Goal: Information Seeking & Learning: Learn about a topic

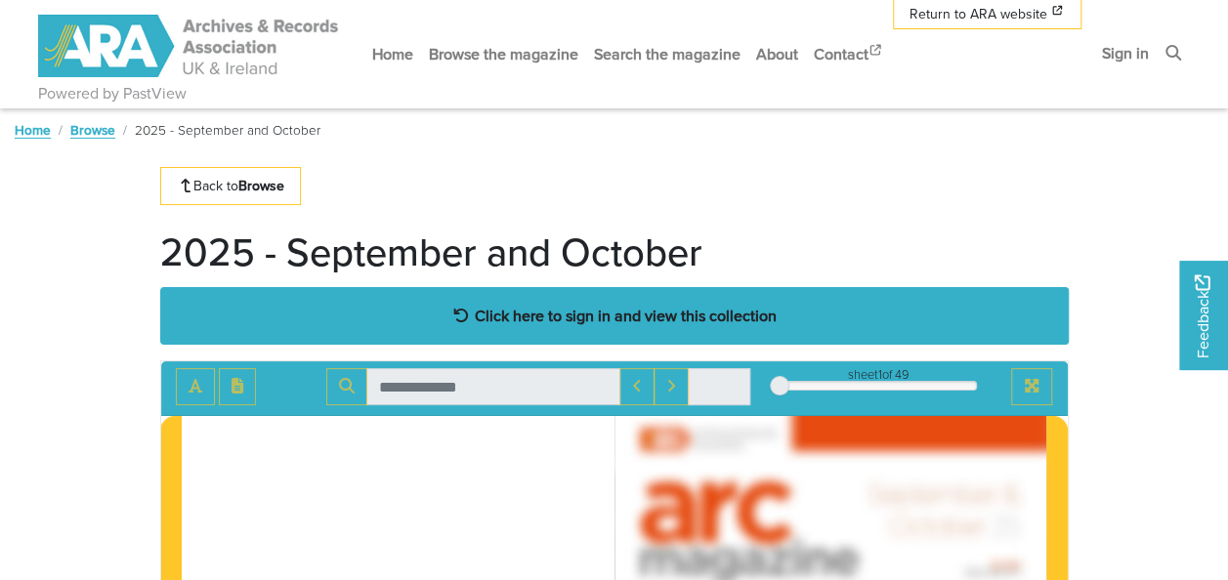
click at [614, 310] on strong "Click here to sign in and view this collection" at bounding box center [626, 315] width 302 height 21
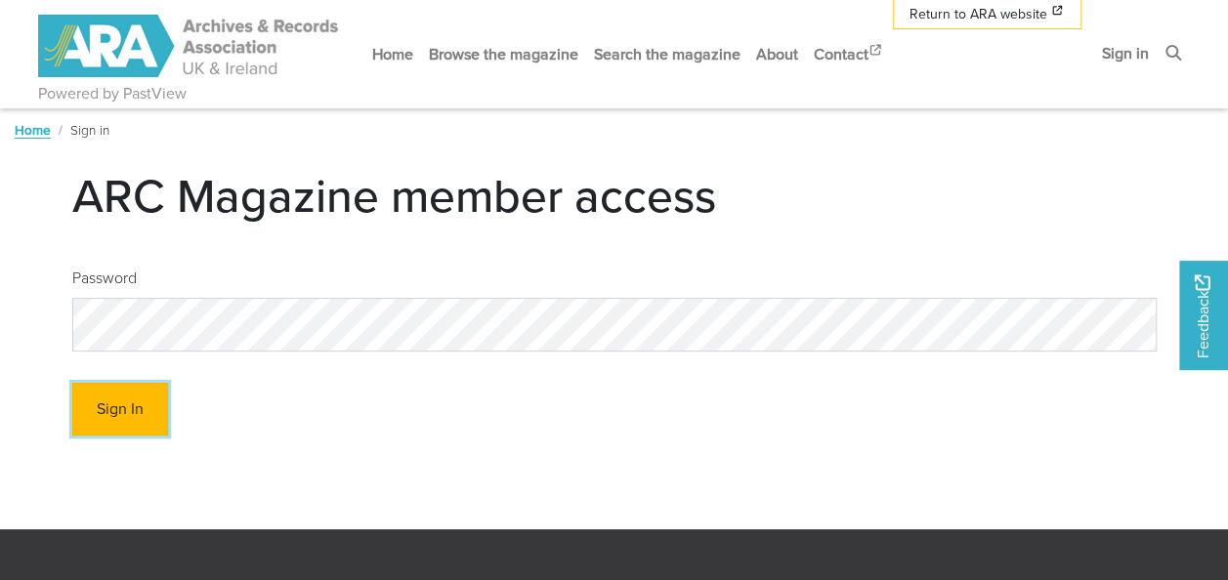
click at [116, 412] on button "Sign In" at bounding box center [120, 410] width 96 height 54
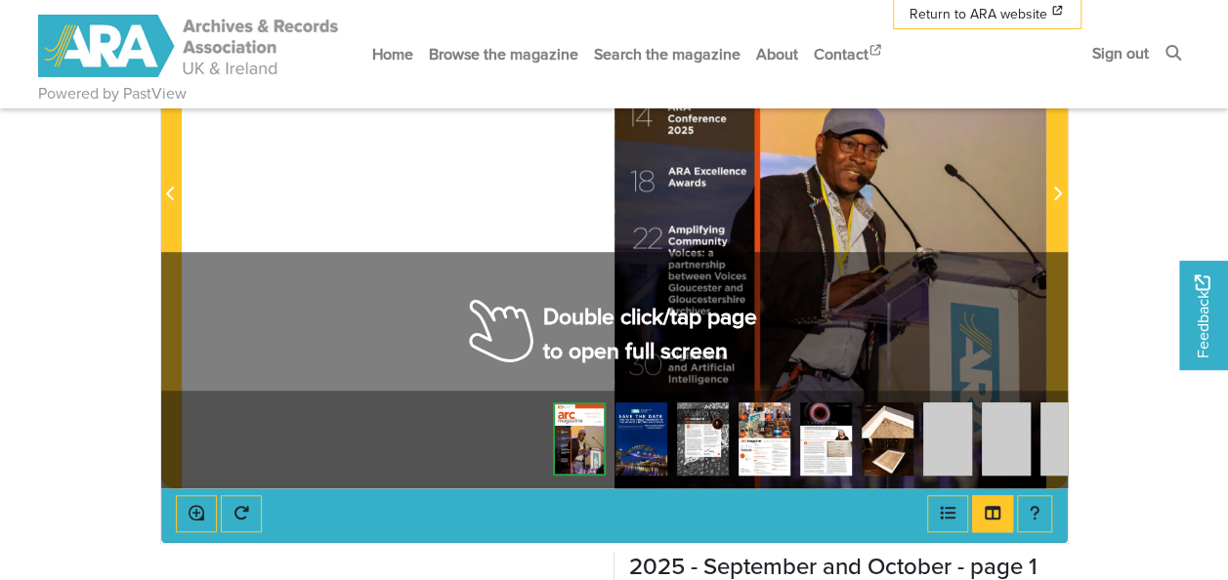
scroll to position [532, 0]
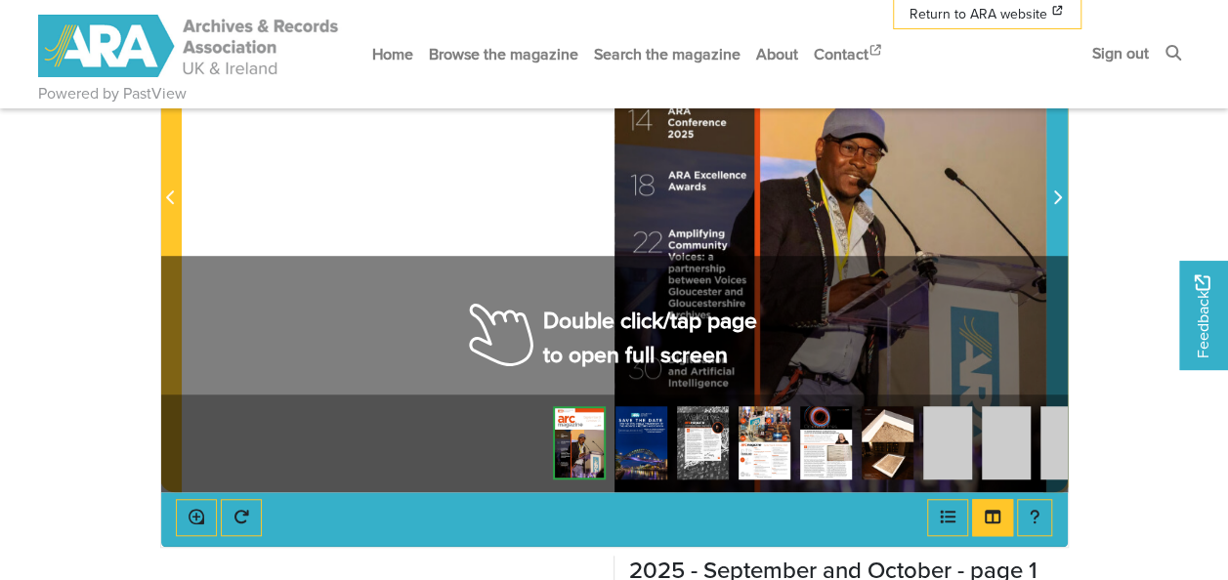
click at [1053, 199] on icon "Next Page" at bounding box center [1058, 198] width 10 height 16
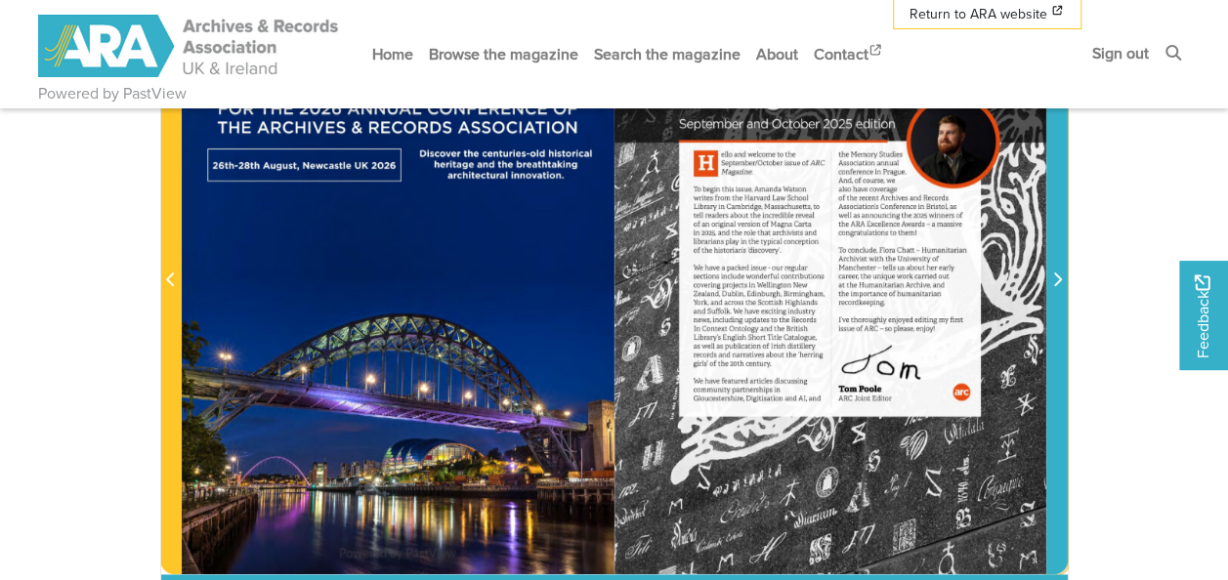
scroll to position [448, 0]
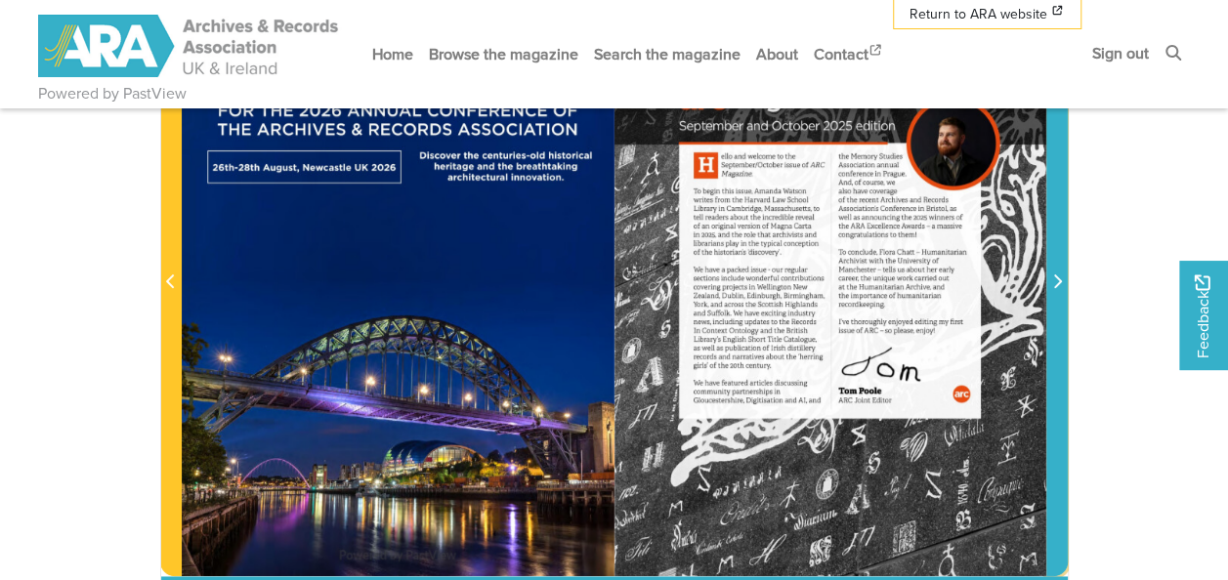
click at [1058, 280] on icon "Next Page" at bounding box center [1058, 282] width 10 height 16
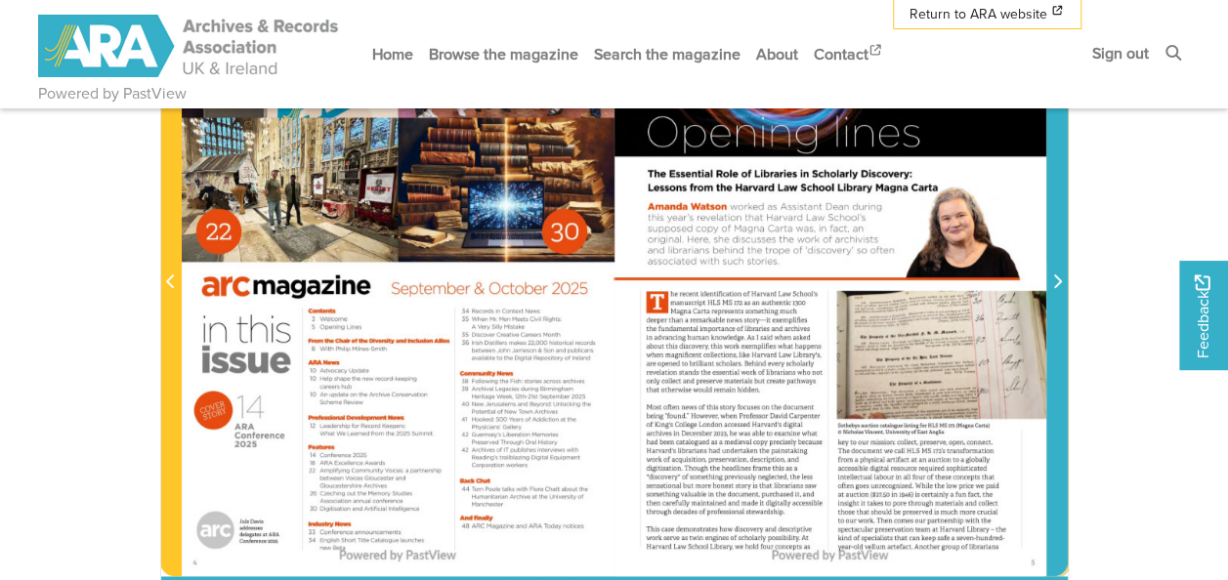
click at [1058, 280] on icon "Next Page" at bounding box center [1058, 282] width 10 height 16
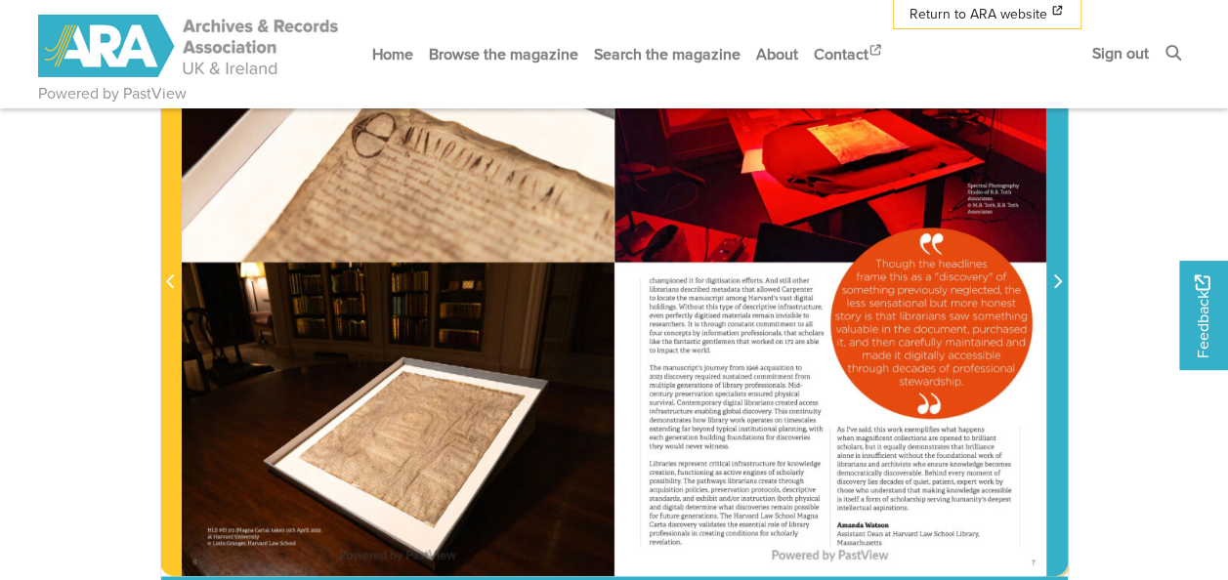
click at [1058, 280] on icon "Next Page" at bounding box center [1058, 282] width 10 height 16
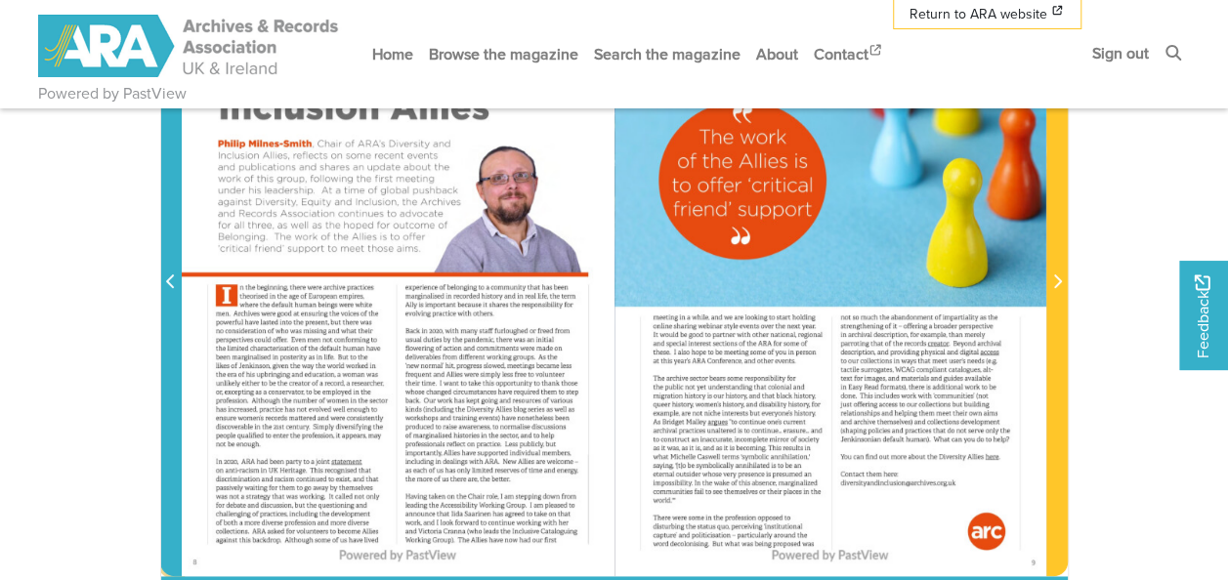
click at [169, 278] on icon "Previous Page" at bounding box center [171, 282] width 10 height 16
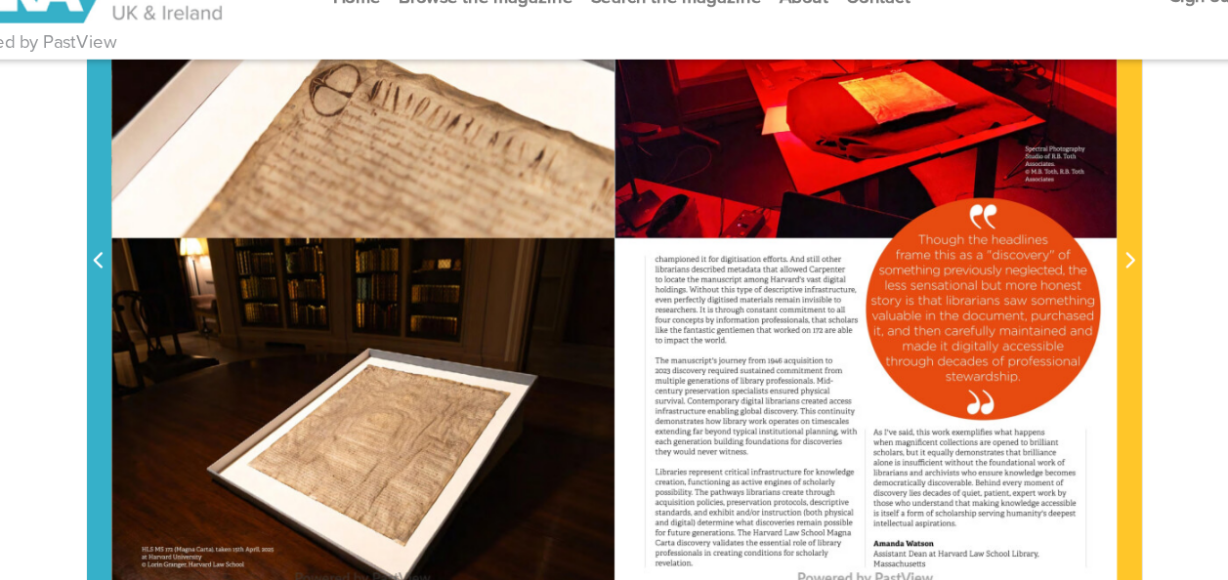
scroll to position [447, 0]
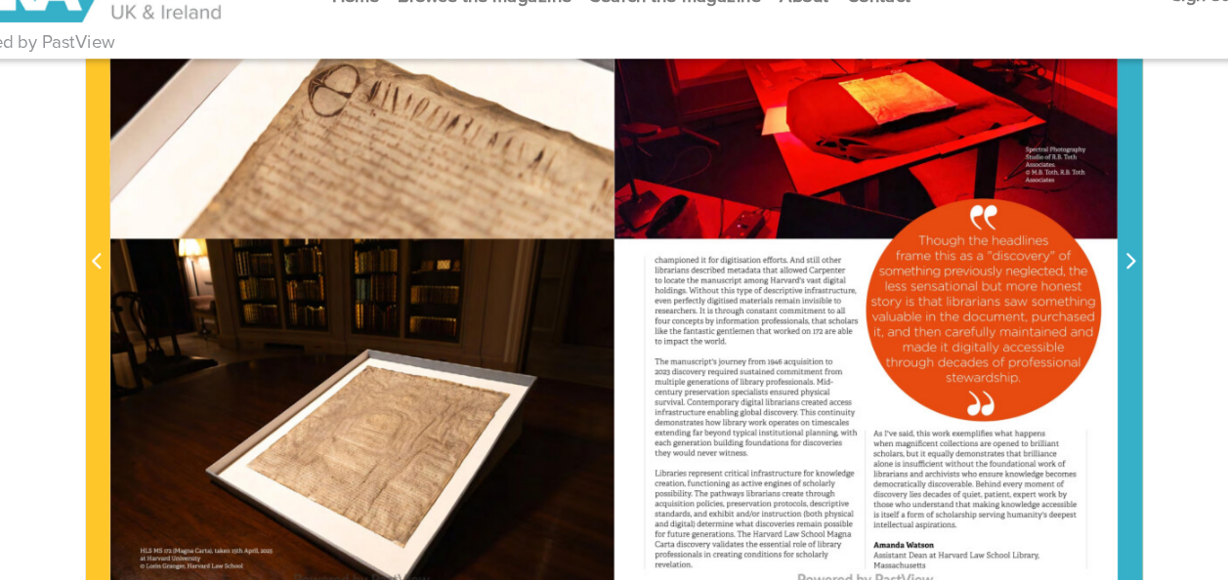
click at [1058, 275] on icon "Next Page" at bounding box center [1058, 283] width 10 height 16
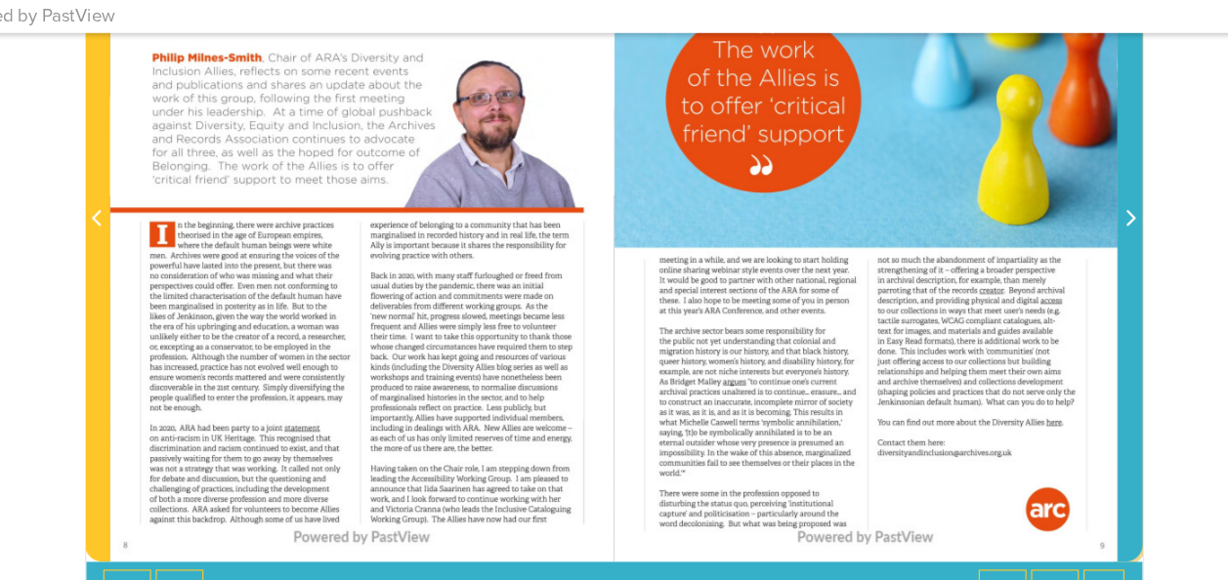
scroll to position [462, 0]
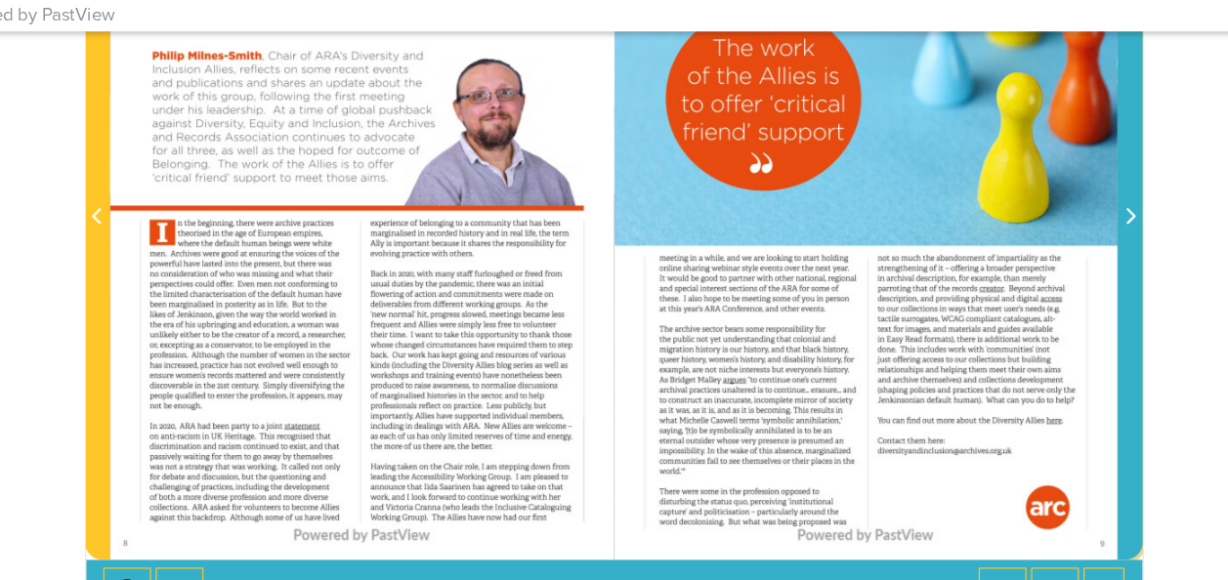
click at [1056, 256] on span "Next Page" at bounding box center [1058, 267] width 20 height 23
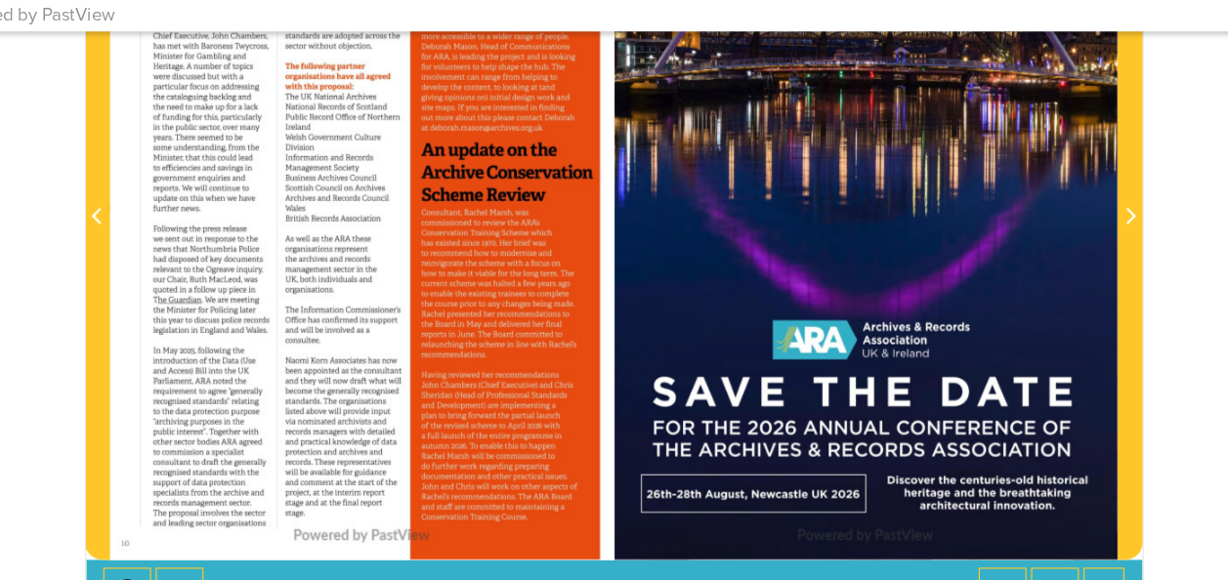
drag, startPoint x: 884, startPoint y: 232, endPoint x: 918, endPoint y: 363, distance: 135.1
click at [937, 369] on div at bounding box center [831, 256] width 432 height 612
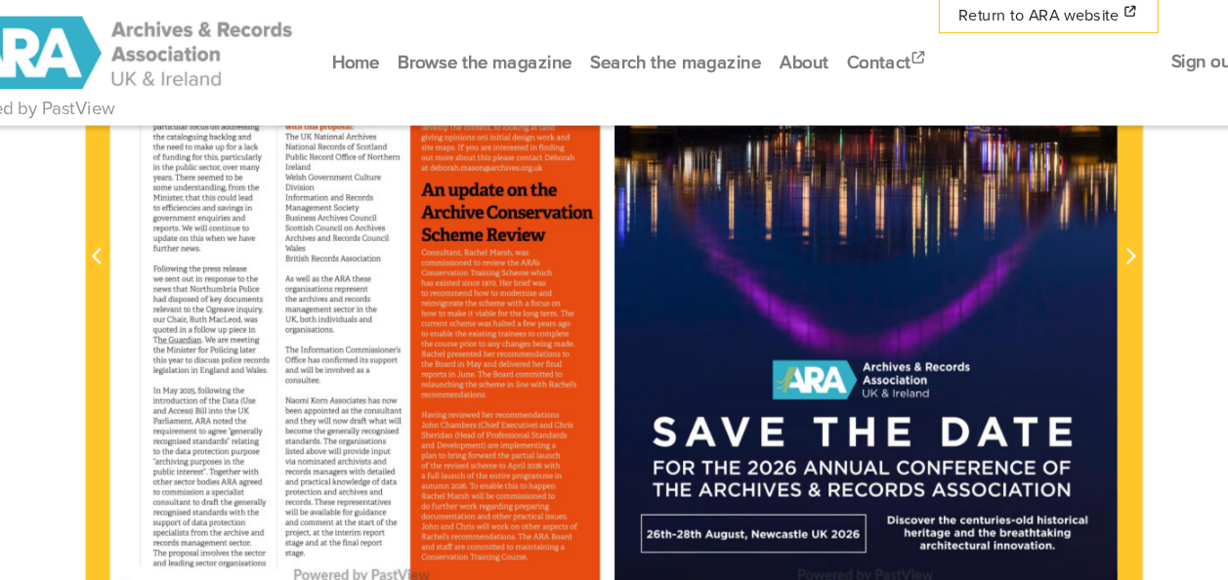
scroll to position [499, 0]
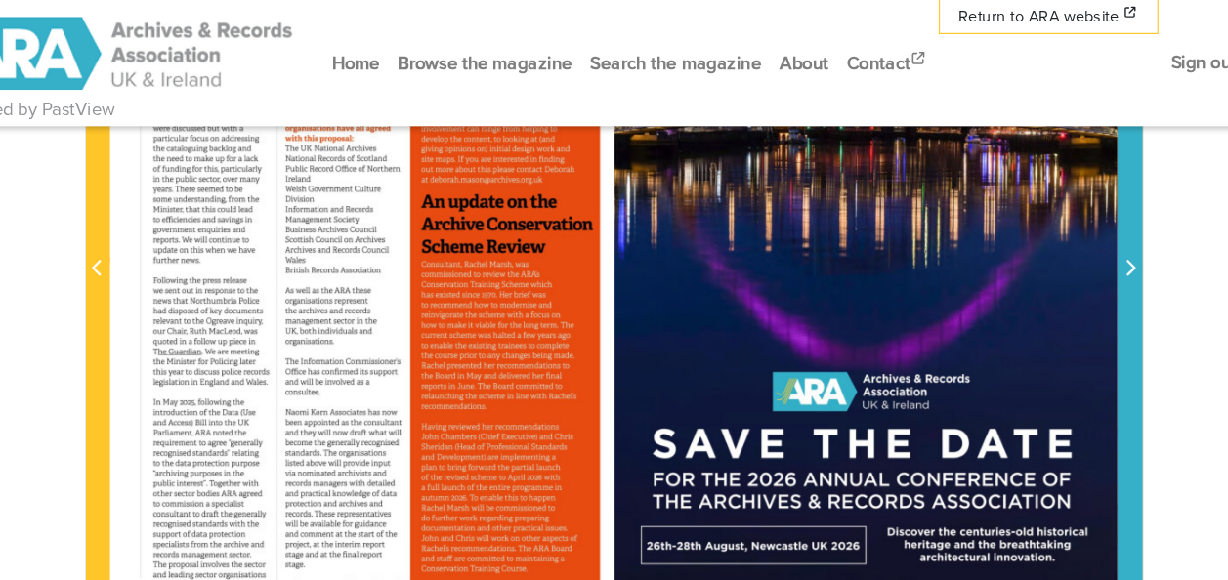
click at [1055, 224] on icon "Next Page" at bounding box center [1058, 230] width 8 height 14
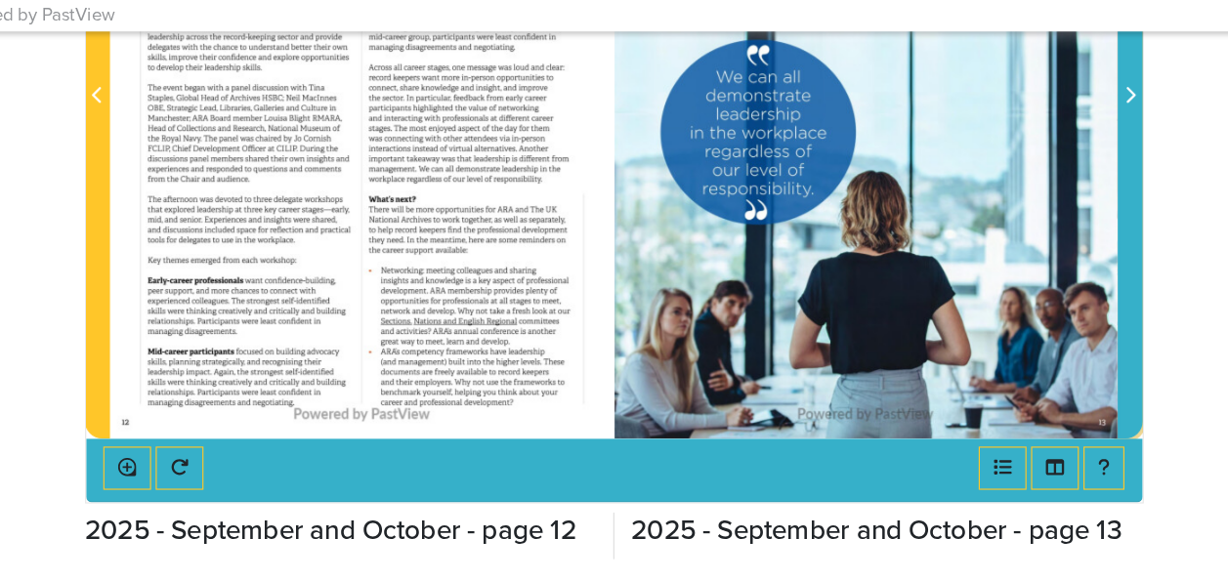
scroll to position [570, 0]
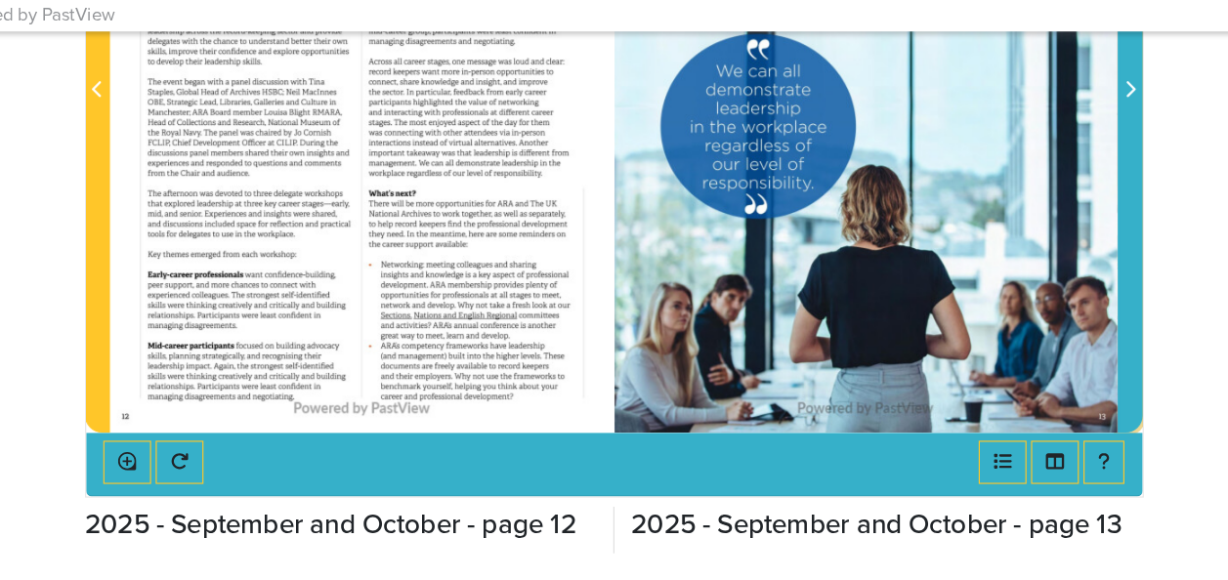
click at [1056, 152] on icon "Next Page" at bounding box center [1058, 158] width 8 height 14
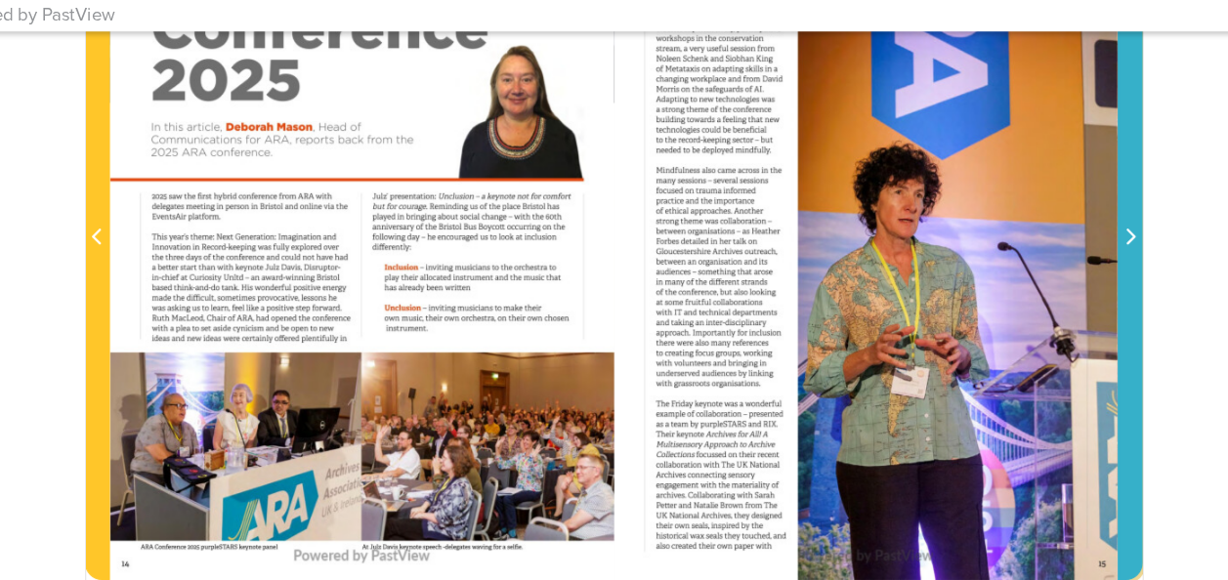
scroll to position [447, 0]
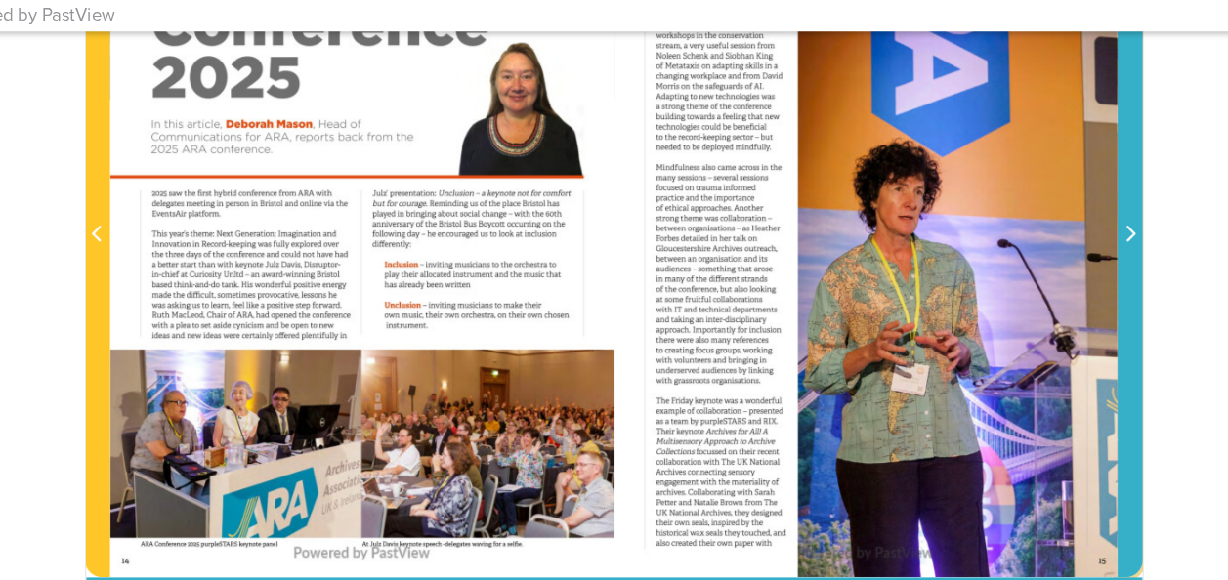
click at [1057, 277] on icon "Next Page" at bounding box center [1058, 283] width 8 height 14
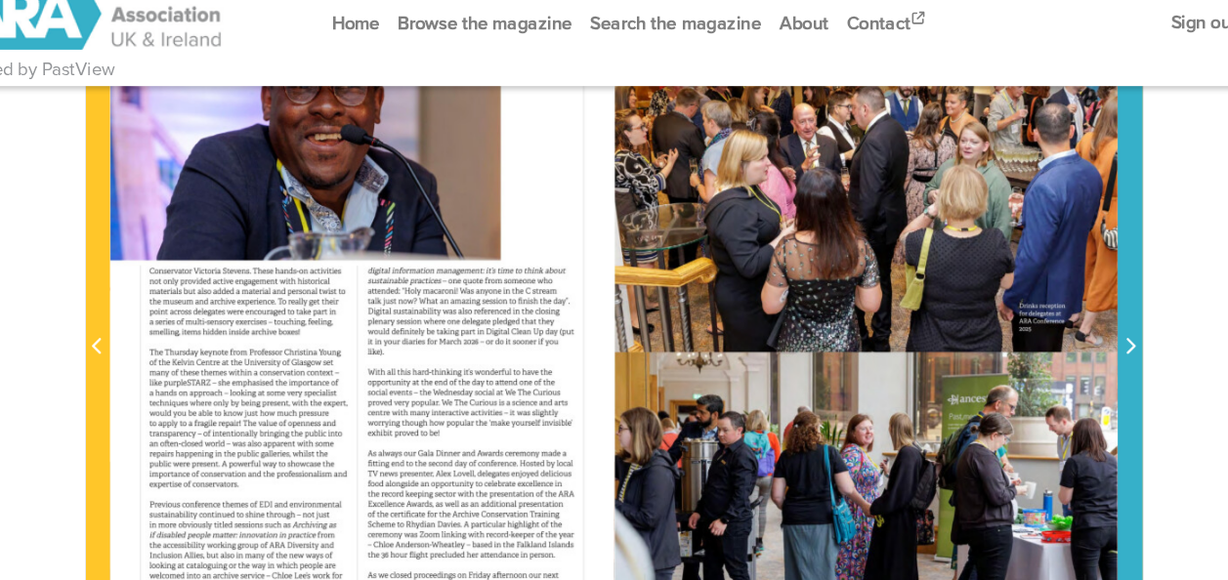
scroll to position [383, 0]
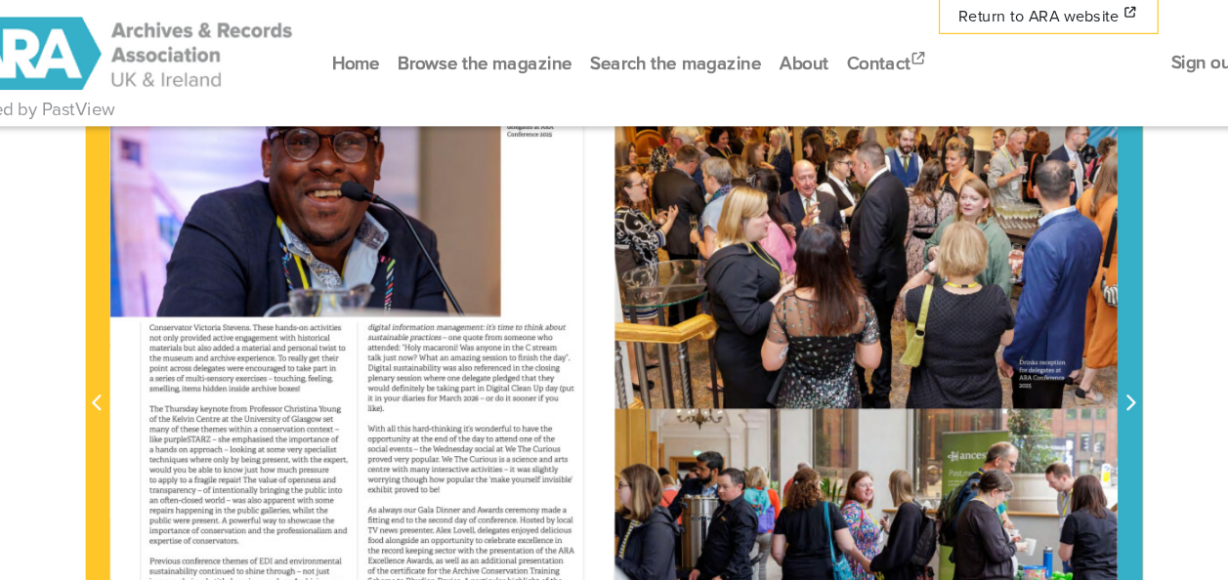
click at [1058, 338] on icon "Next Page" at bounding box center [1058, 346] width 10 height 16
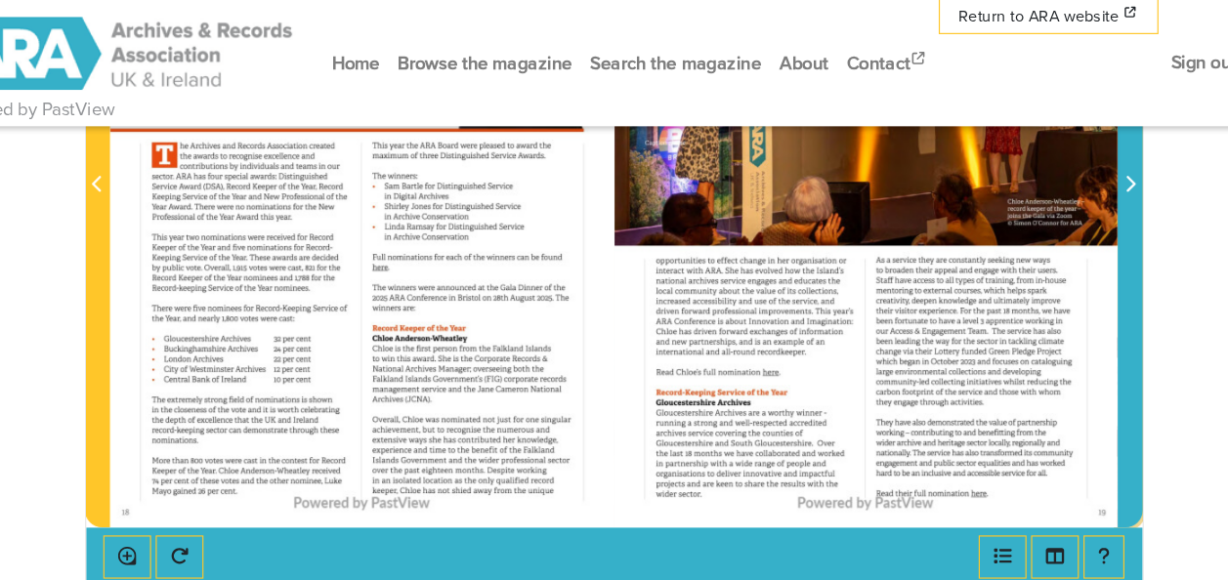
scroll to position [567, 0]
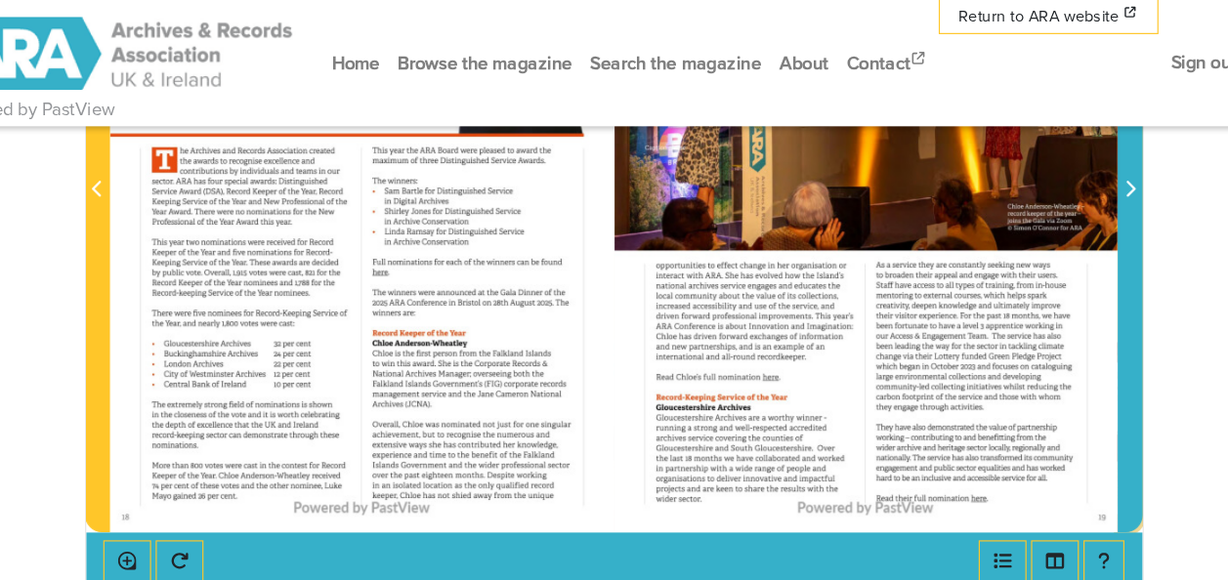
click at [1060, 155] on icon "Next Page" at bounding box center [1058, 162] width 10 height 16
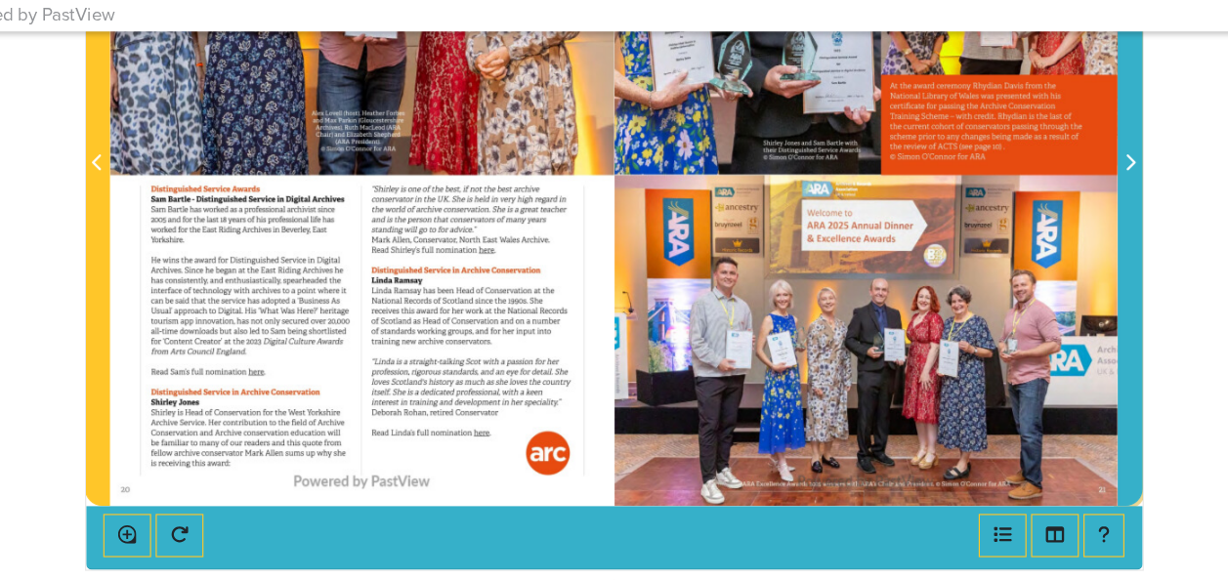
scroll to position [521, 0]
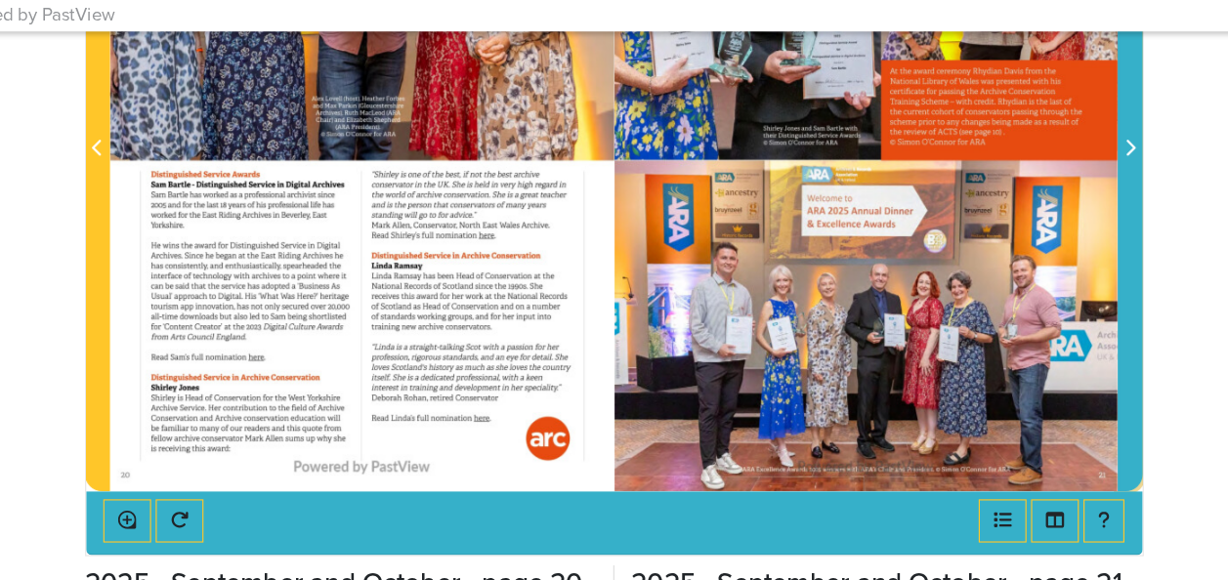
click at [1059, 207] on icon "Next Page" at bounding box center [1058, 208] width 8 height 14
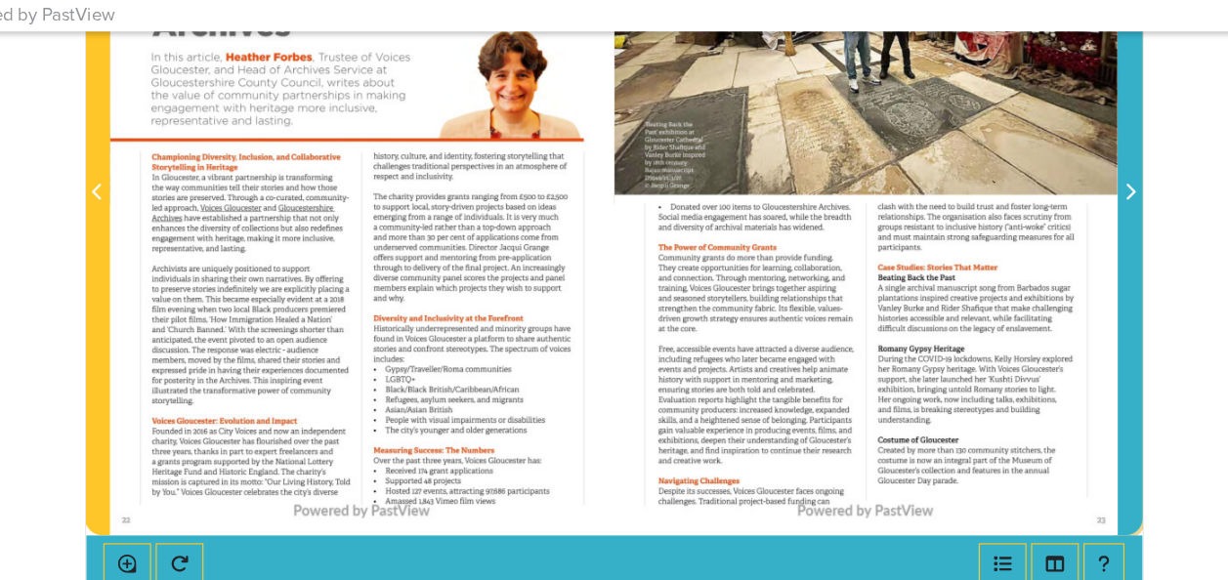
scroll to position [500, 0]
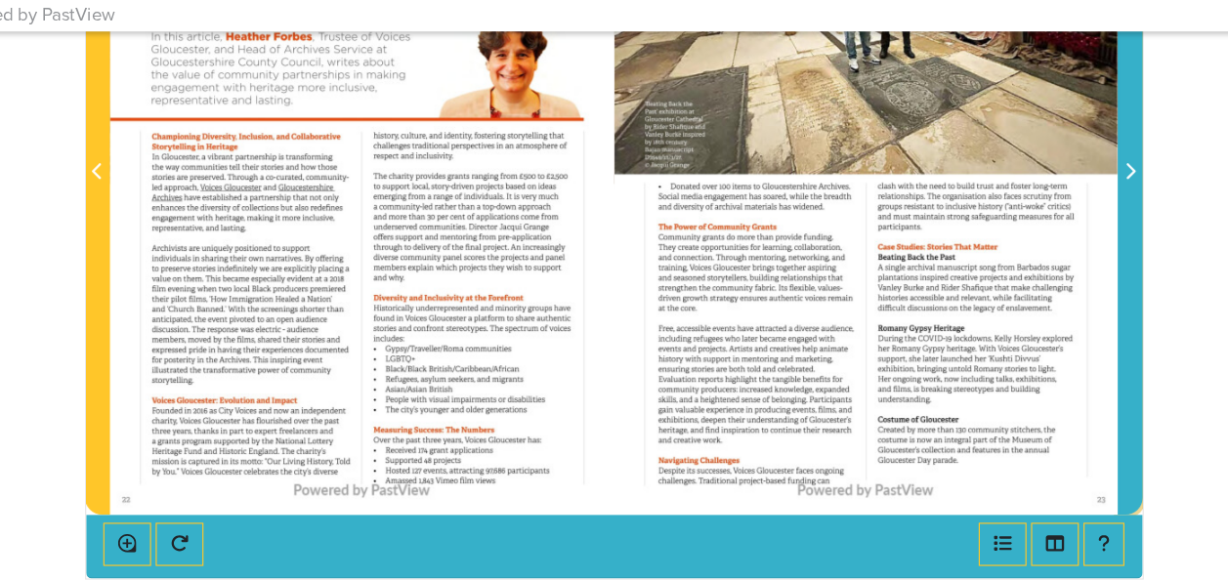
click at [1058, 225] on icon "Next Page" at bounding box center [1058, 229] width 8 height 14
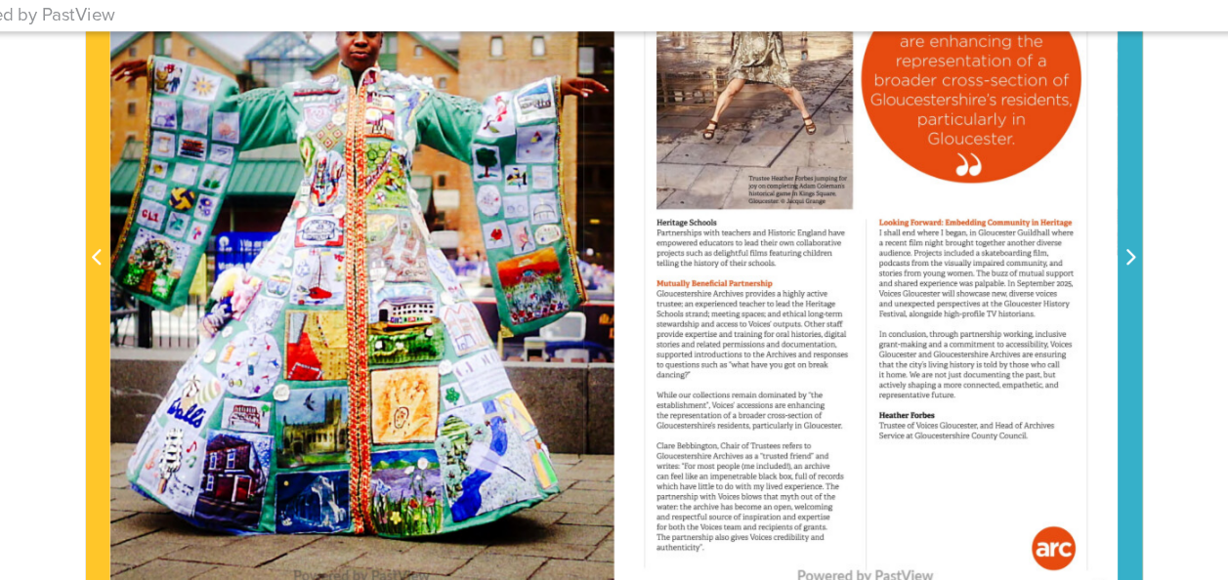
scroll to position [431, 0]
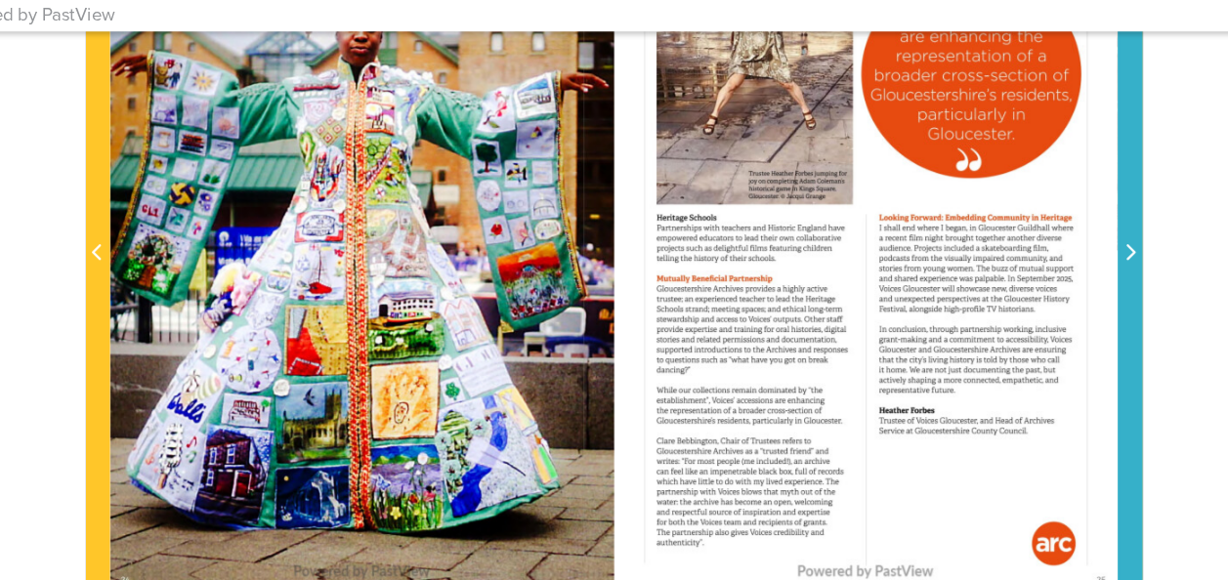
click at [1060, 298] on icon "Next Page" at bounding box center [1058, 298] width 10 height 16
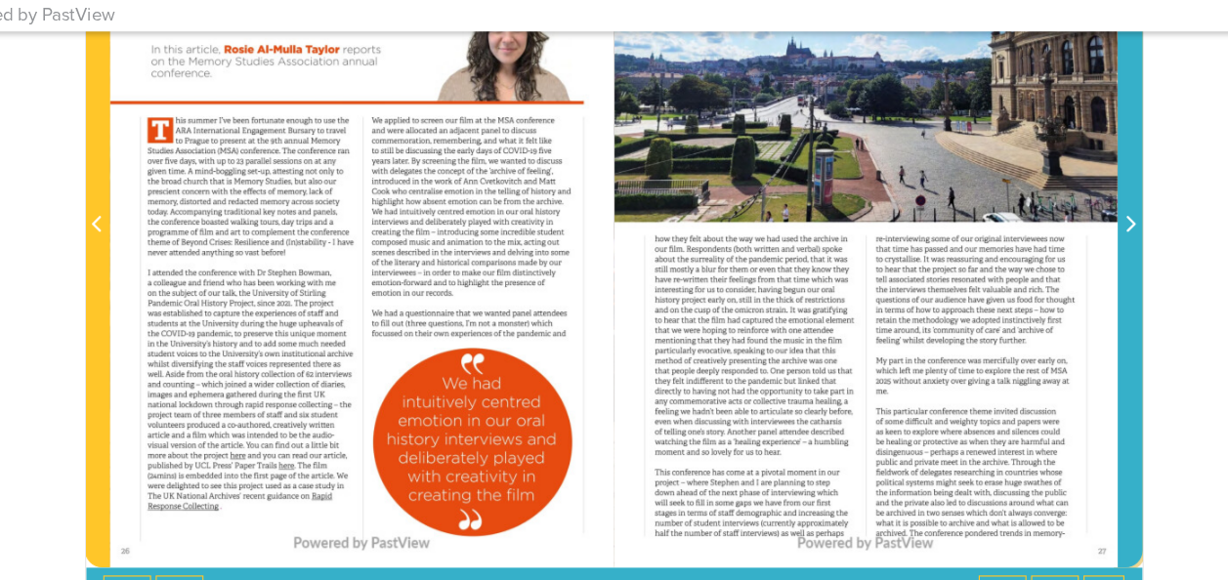
scroll to position [469, 0]
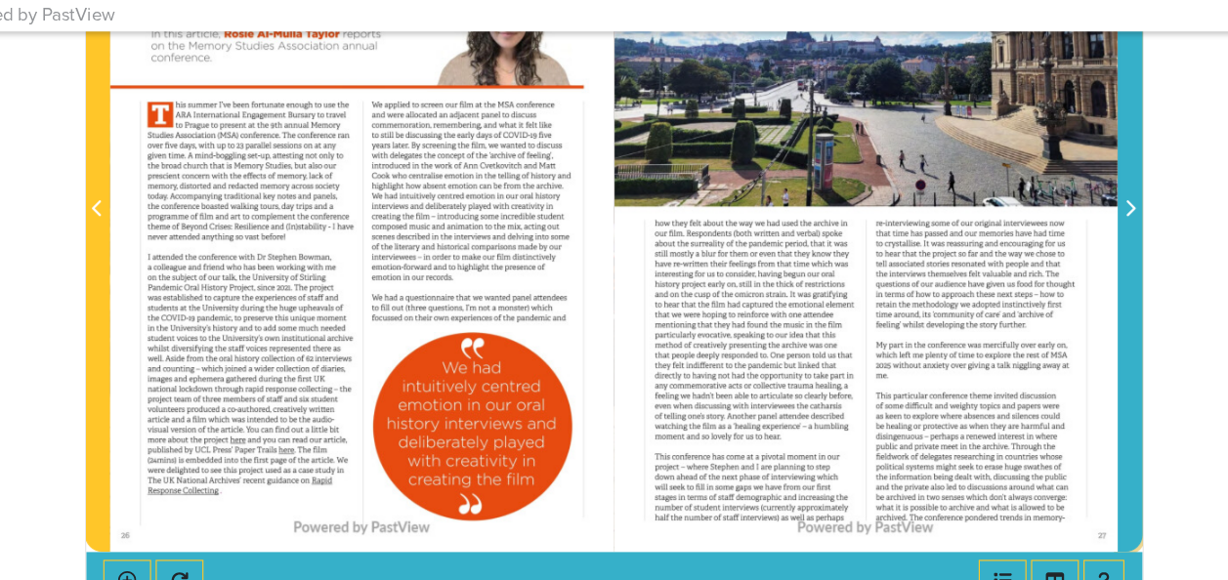
click at [1053, 259] on icon "Next Page" at bounding box center [1058, 260] width 10 height 16
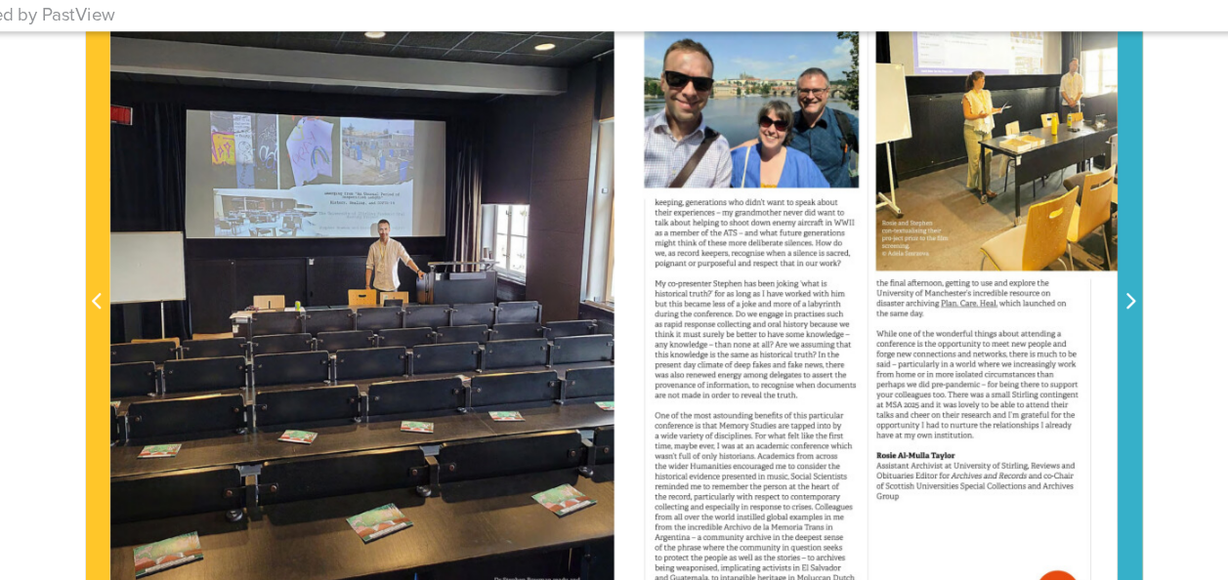
scroll to position [398, 0]
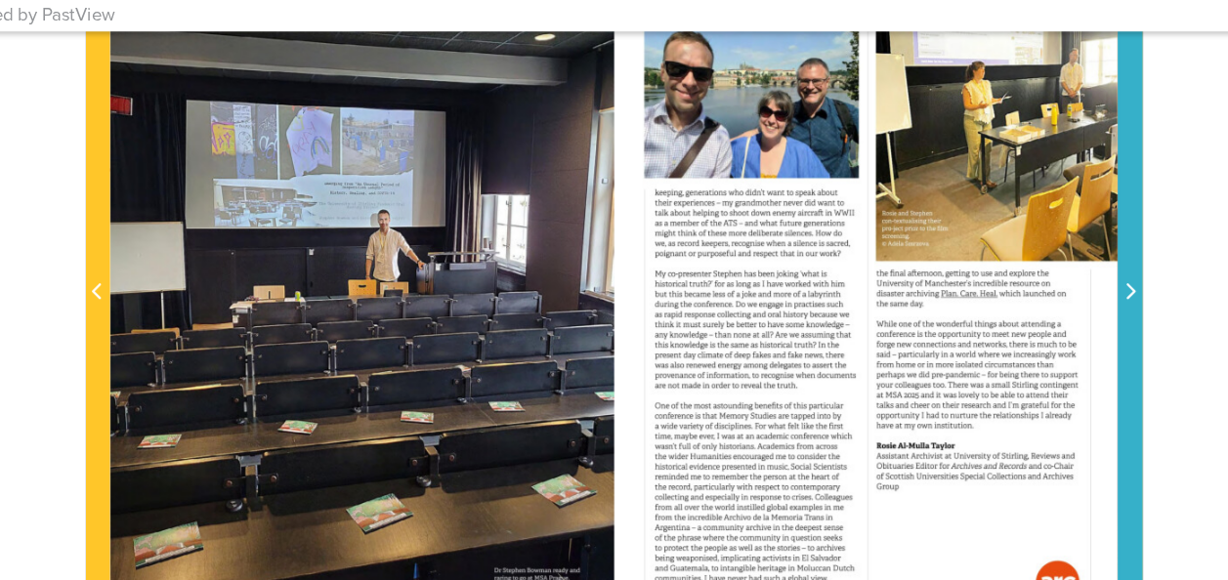
click at [1062, 325] on span "Next Page" at bounding box center [1058, 332] width 20 height 23
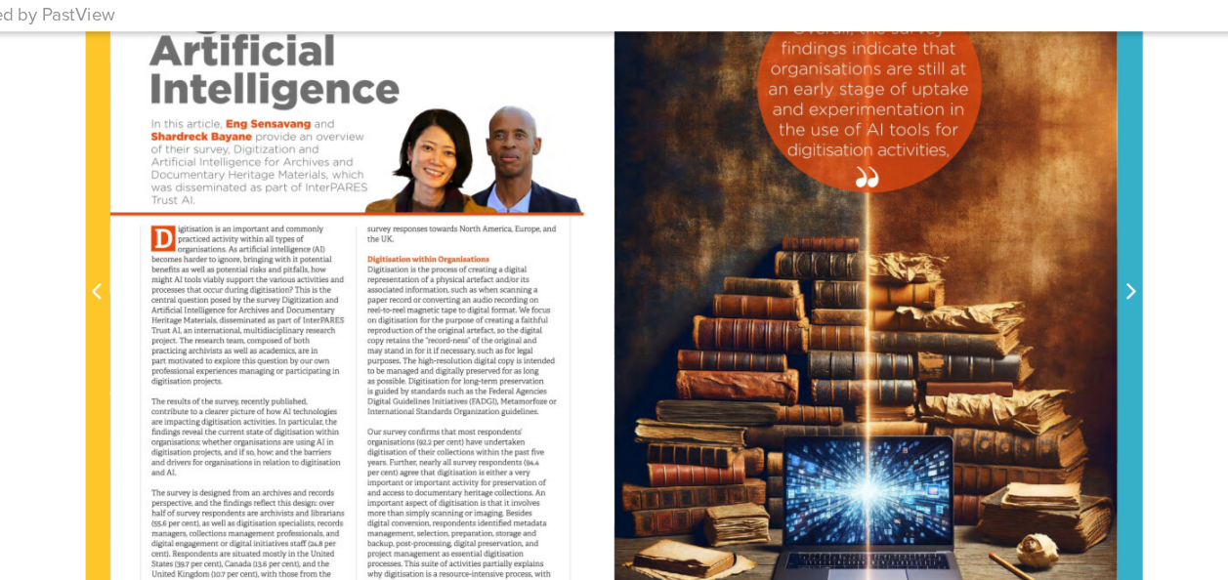
click at [1057, 328] on icon "Next Page" at bounding box center [1058, 331] width 10 height 16
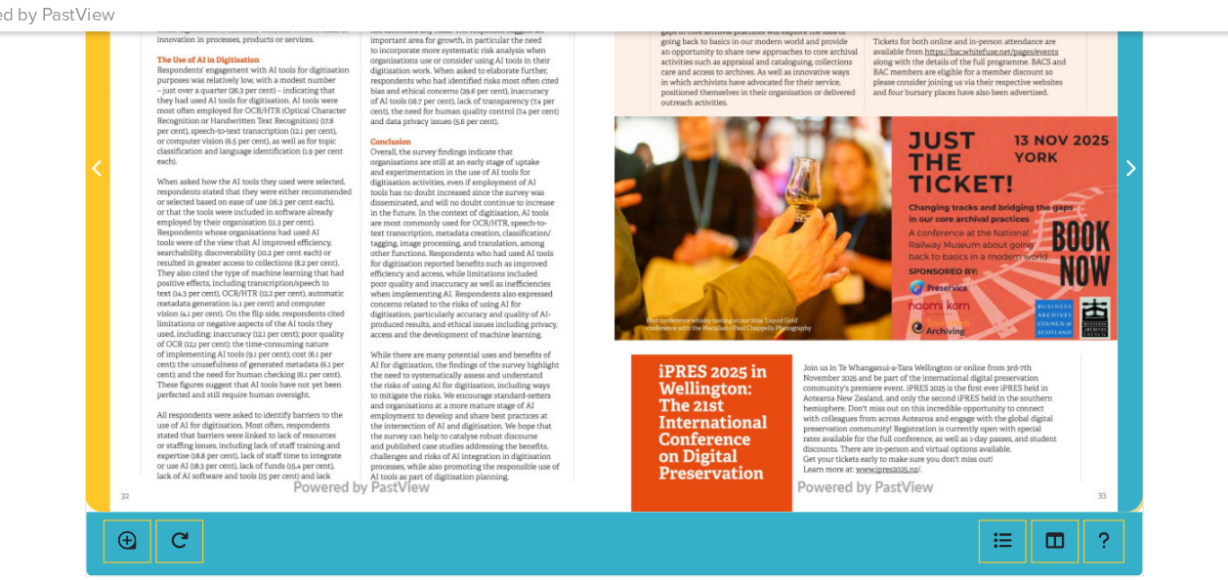
scroll to position [516, 0]
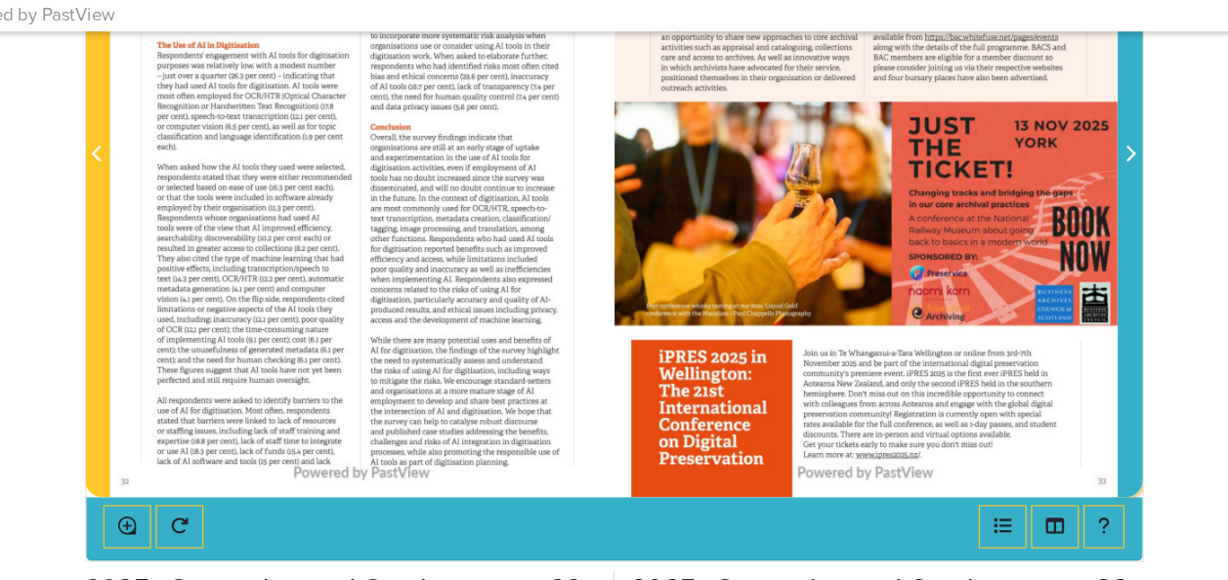
click at [1057, 211] on icon "Next Page" at bounding box center [1058, 213] width 10 height 16
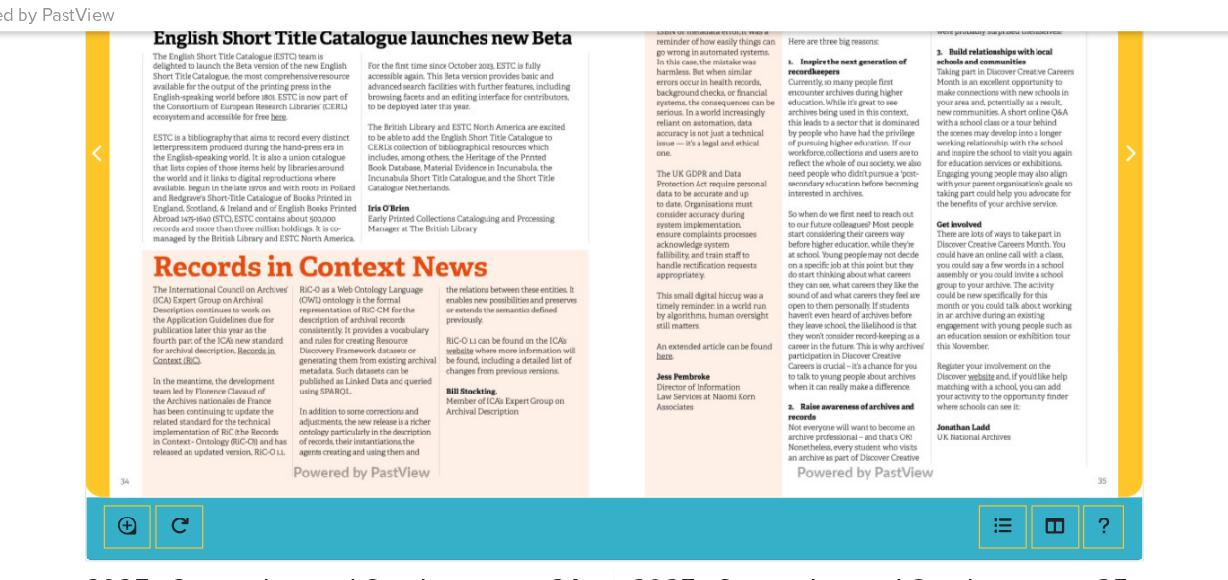
drag, startPoint x: 1146, startPoint y: 296, endPoint x: 1103, endPoint y: 150, distance: 151.8
click at [1103, 150] on body "Powered by PastView Menu" at bounding box center [614, 348] width 1228 height 1729
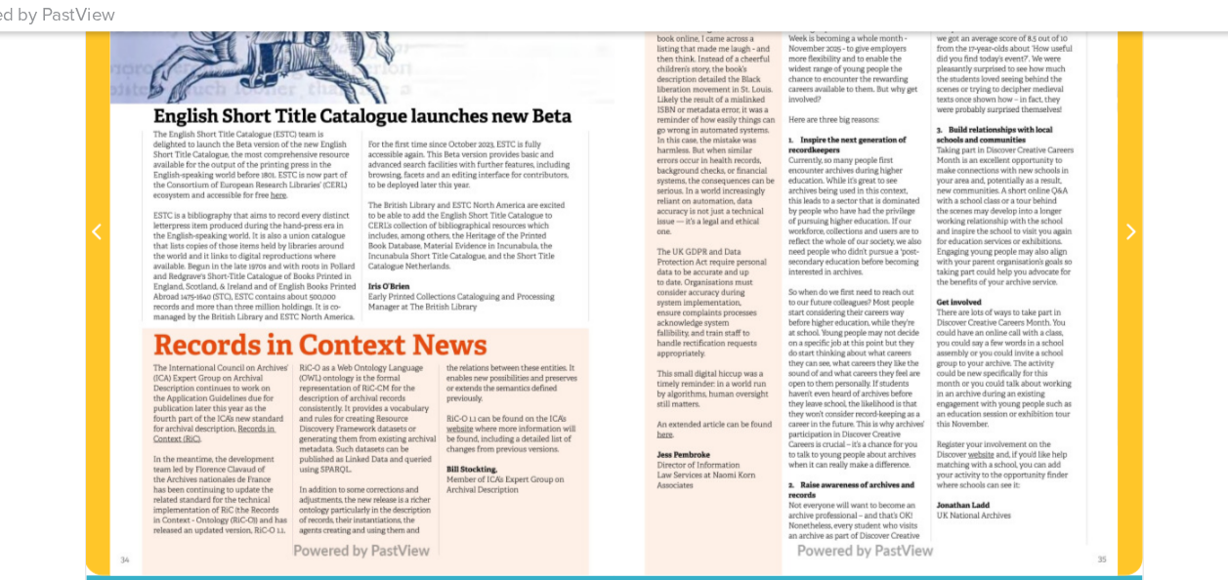
scroll to position [450, 0]
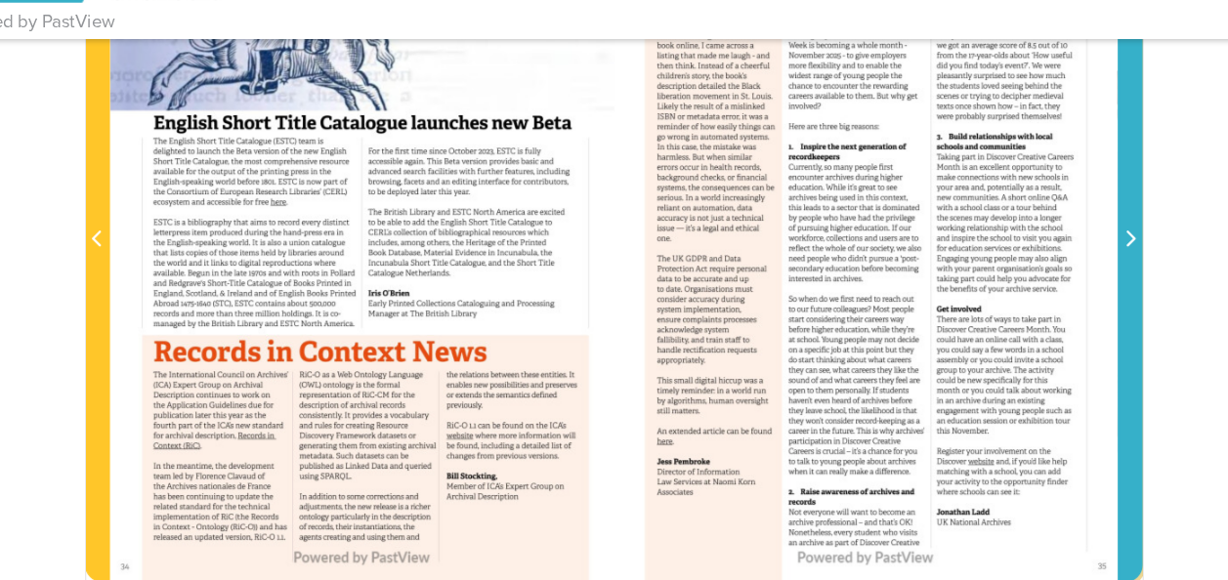
click at [1057, 276] on icon "Next Page" at bounding box center [1058, 280] width 8 height 14
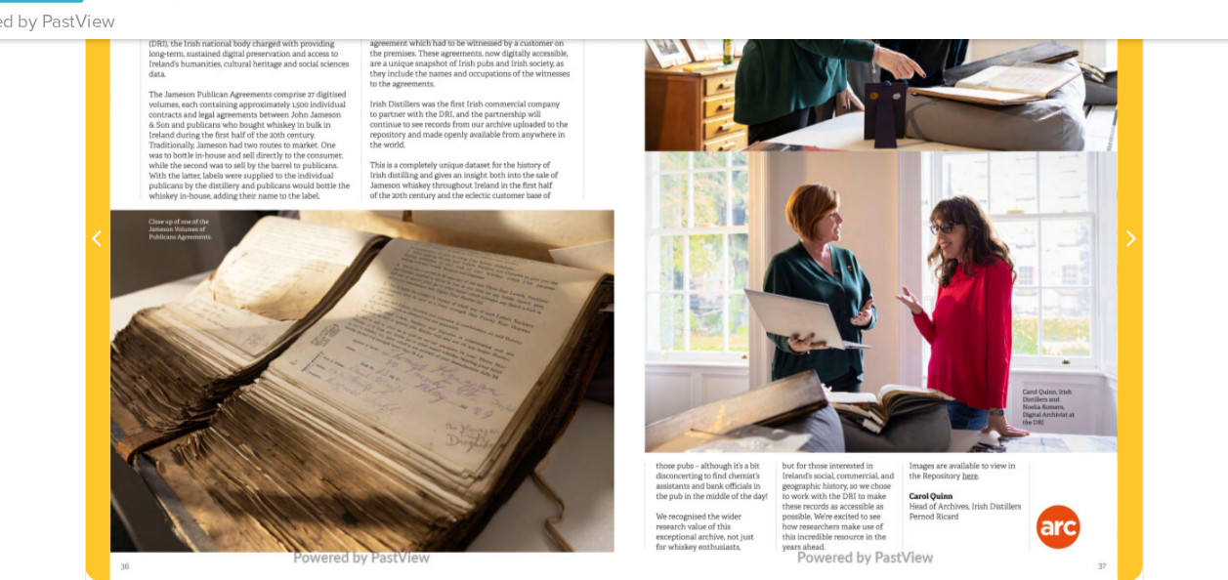
drag, startPoint x: 1146, startPoint y: 270, endPoint x: 1104, endPoint y: 480, distance: 214.3
click at [1104, 480] on body "Powered by PastView Menu" at bounding box center [614, 414] width 1228 height 1729
drag, startPoint x: 1148, startPoint y: 356, endPoint x: 1106, endPoint y: 152, distance: 207.6
click at [1106, 152] on body "Powered by PastView Menu" at bounding box center [614, 414] width 1228 height 1729
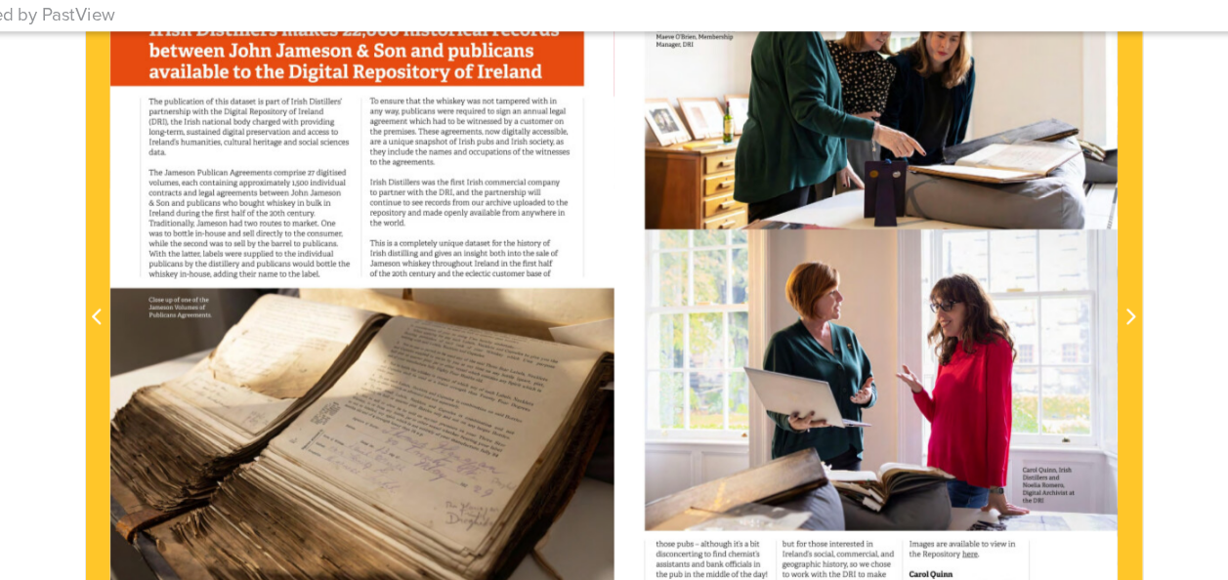
scroll to position [389, 0]
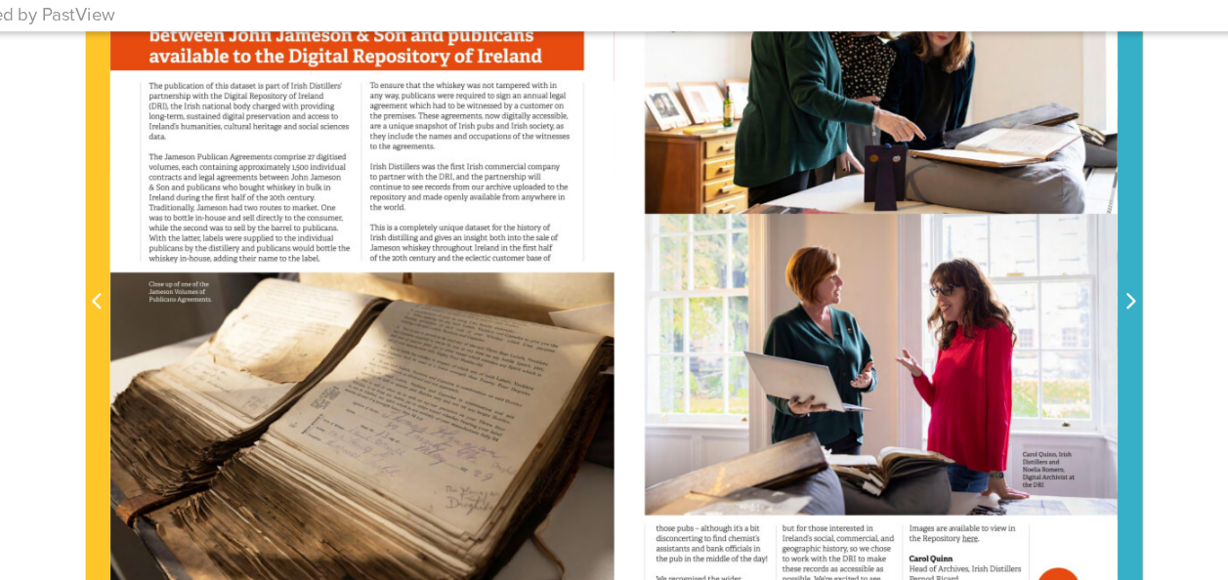
click at [1057, 337] on icon "Next Page" at bounding box center [1058, 340] width 8 height 14
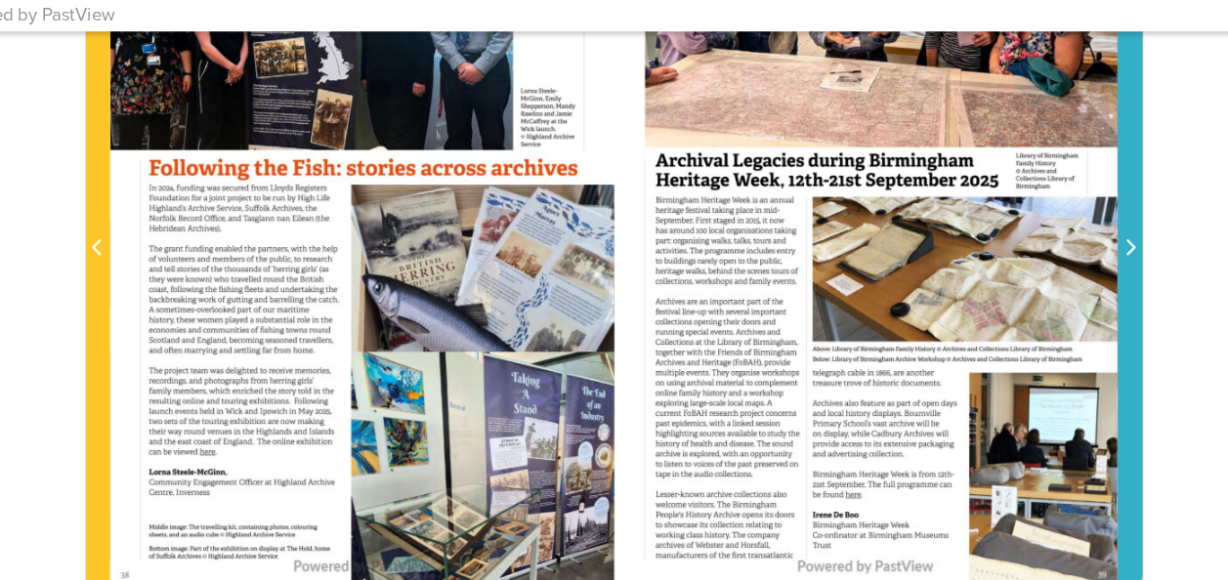
scroll to position [449, 0]
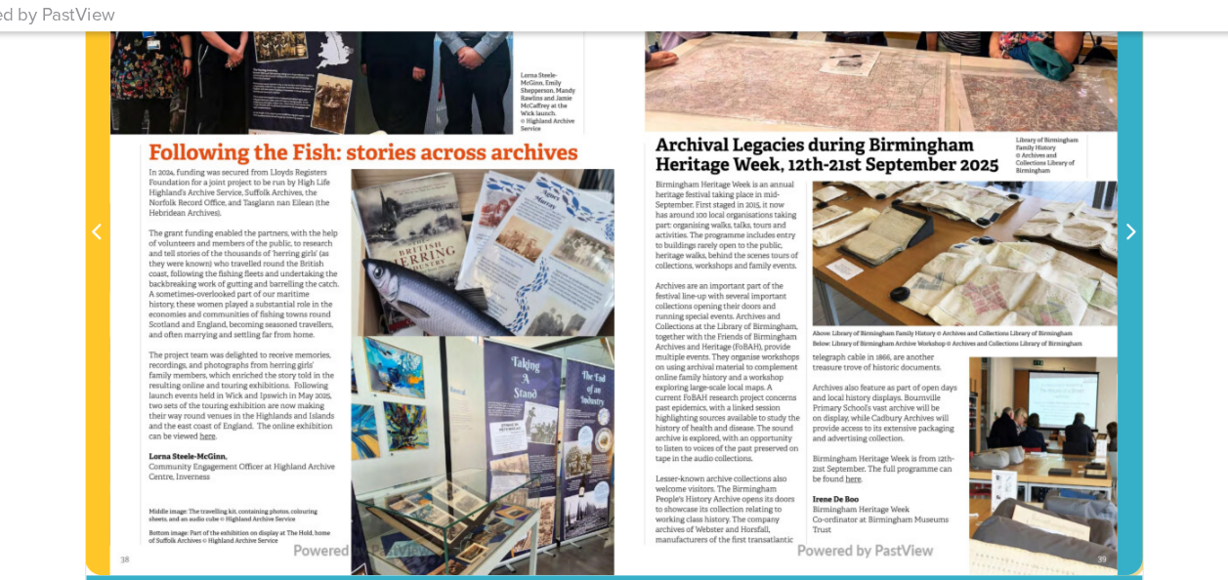
click at [1058, 274] on icon "Next Page" at bounding box center [1058, 281] width 10 height 16
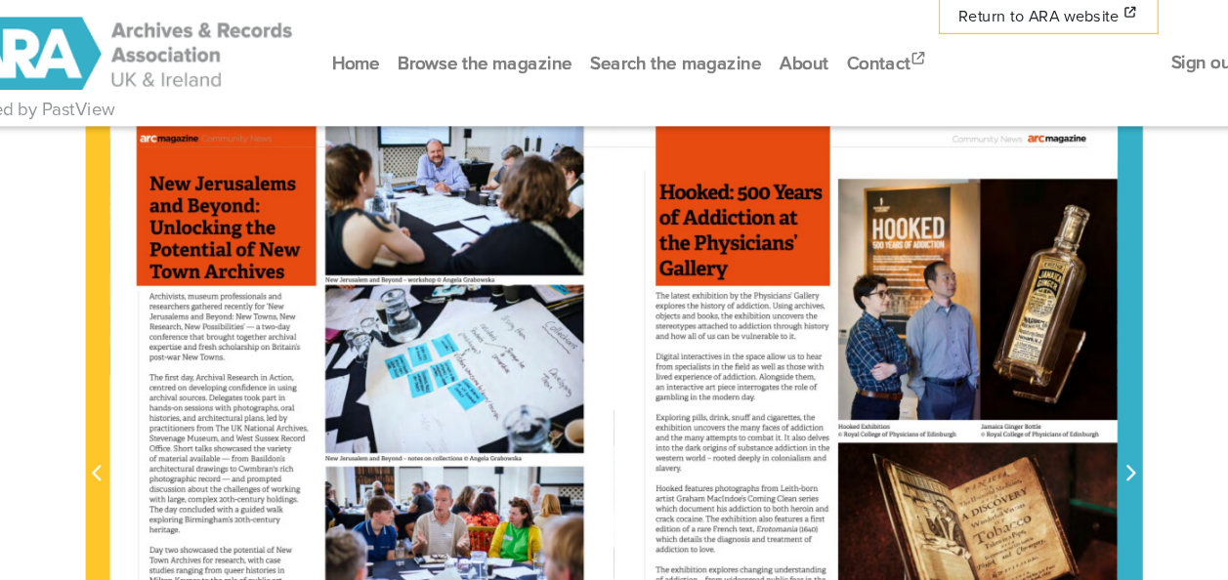
scroll to position [318, 0]
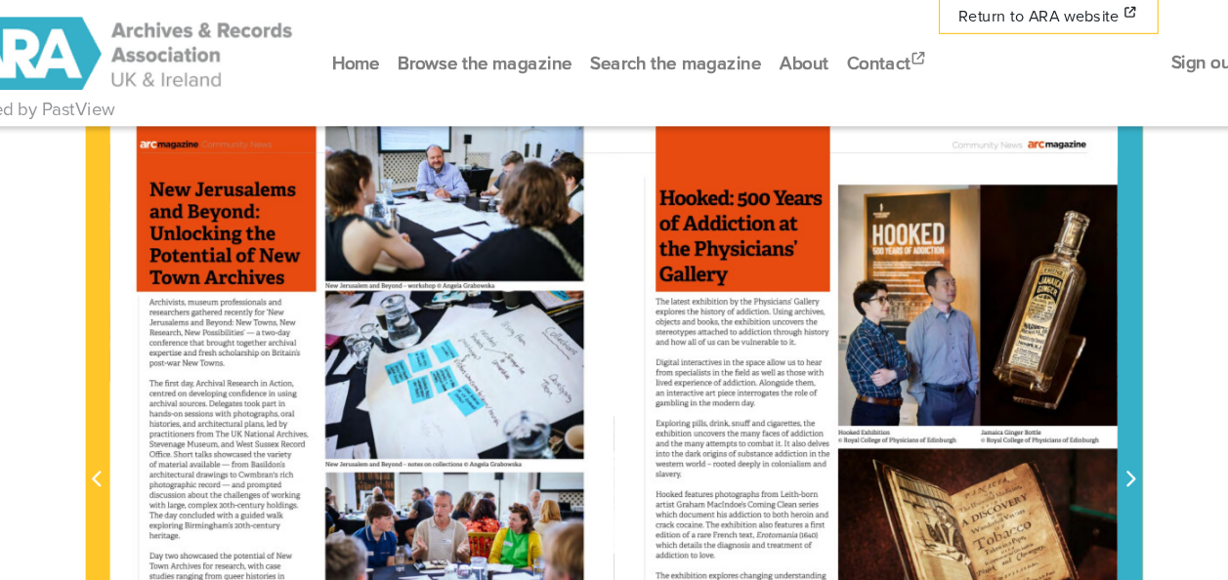
click at [1057, 414] on icon "Next Page" at bounding box center [1058, 412] width 8 height 14
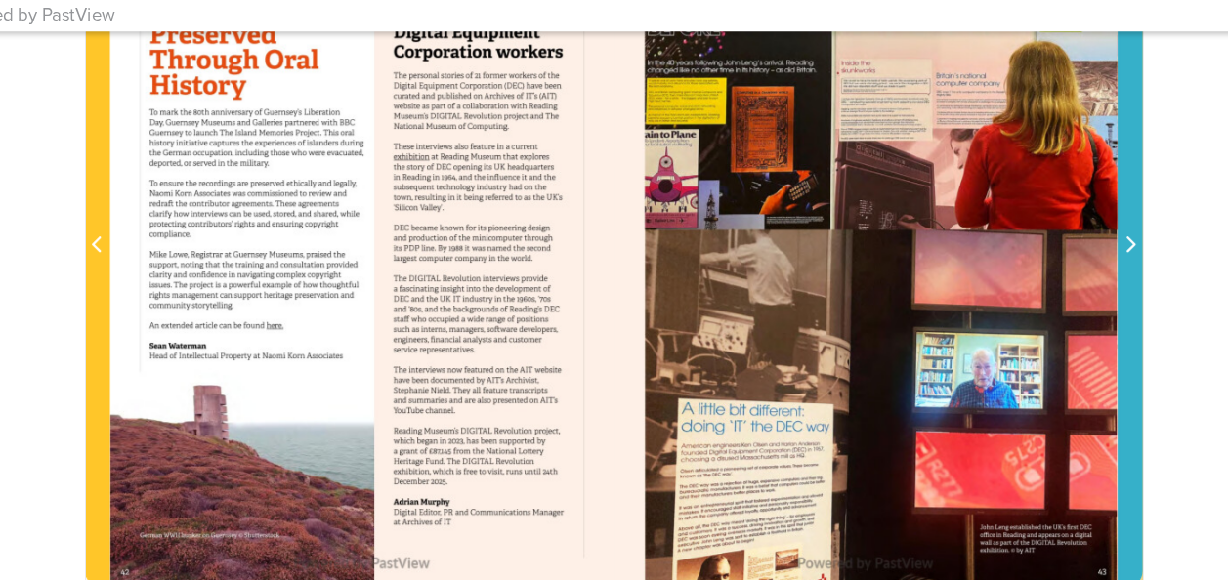
scroll to position [440, 0]
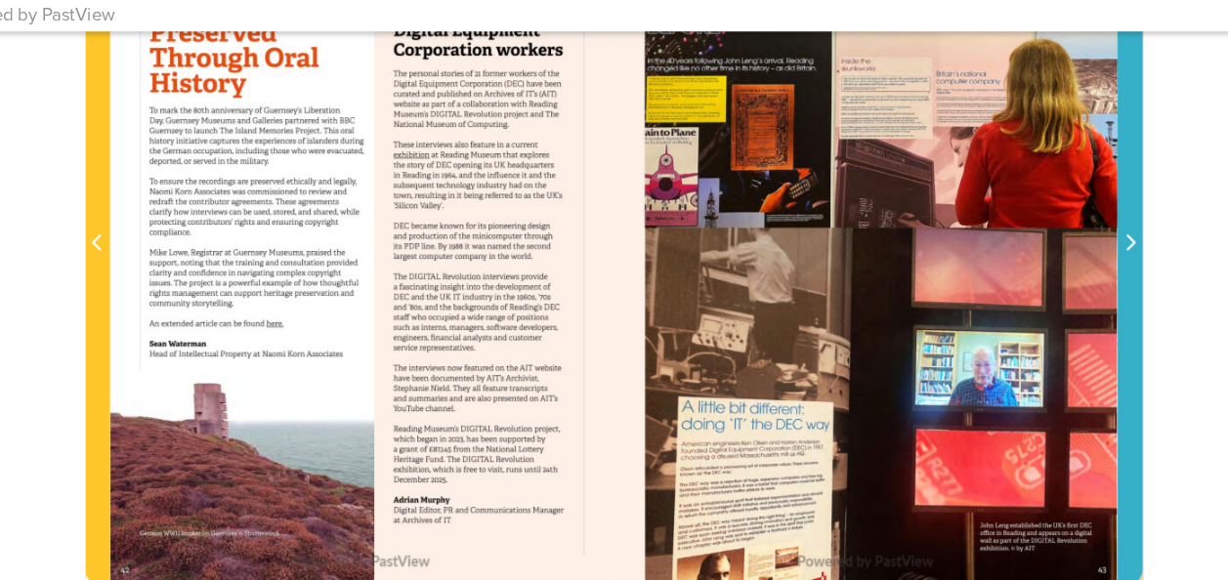
click at [1058, 285] on icon "Next Page" at bounding box center [1058, 289] width 8 height 14
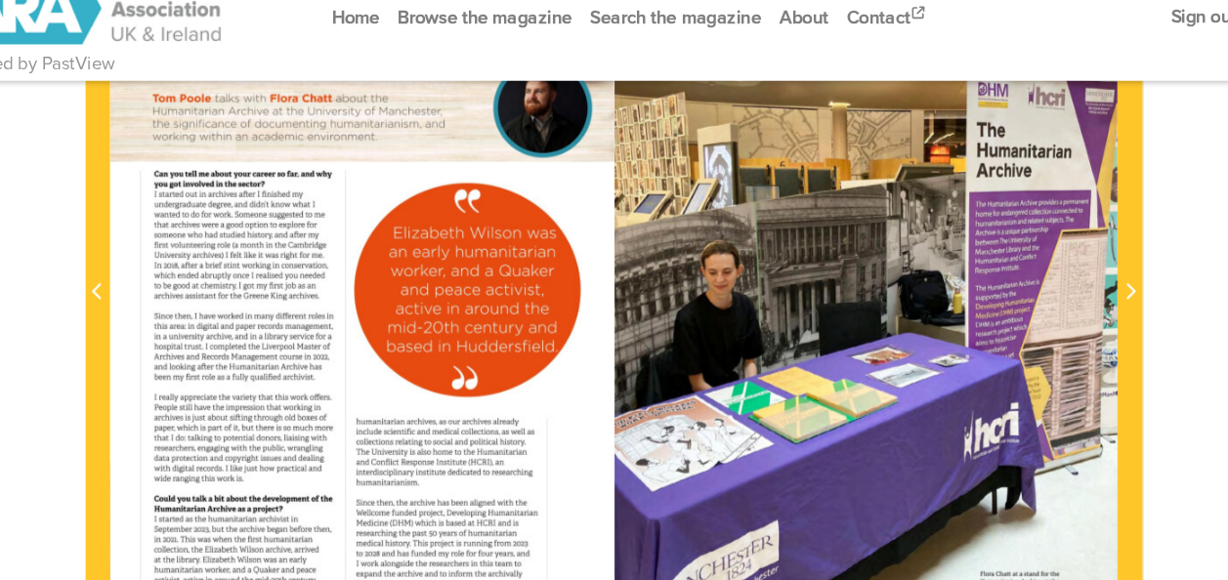
scroll to position [440, 0]
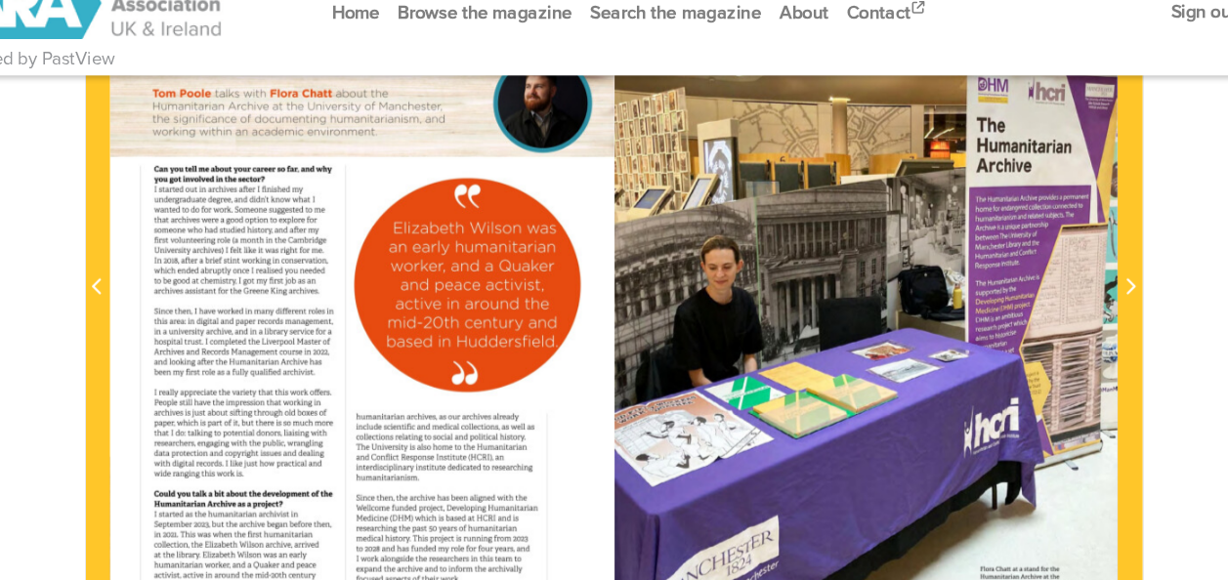
drag, startPoint x: 1133, startPoint y: 261, endPoint x: 1153, endPoint y: 367, distance: 108.5
click at [1153, 367] on html "Powered by PastView Menu" at bounding box center [614, 424] width 1228 height 1729
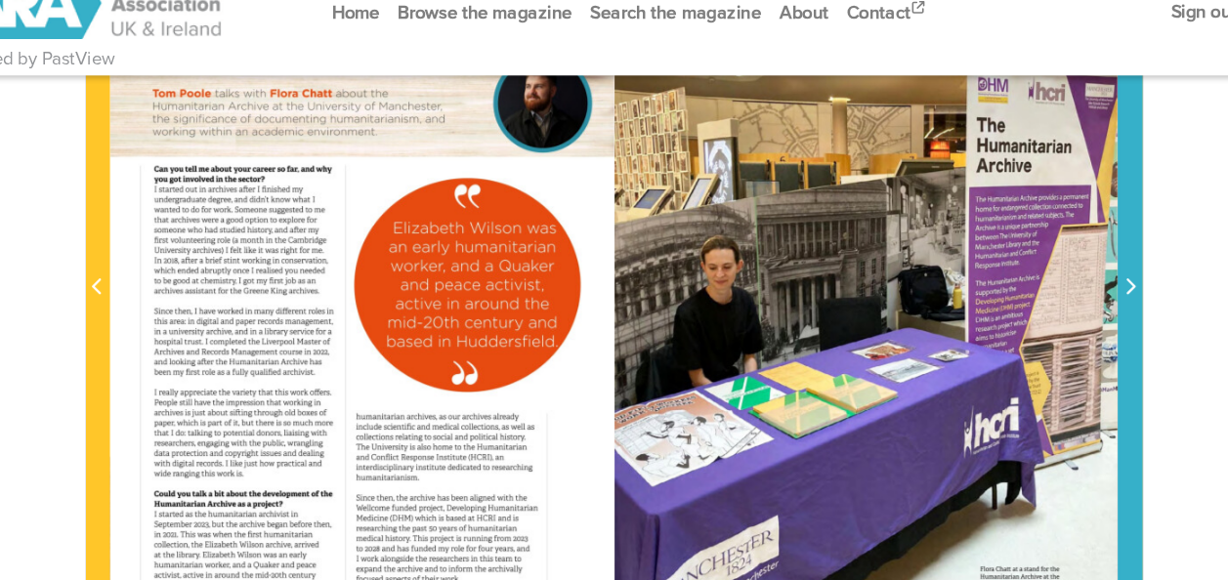
click at [1056, 284] on icon "Next Page" at bounding box center [1058, 289] width 8 height 14
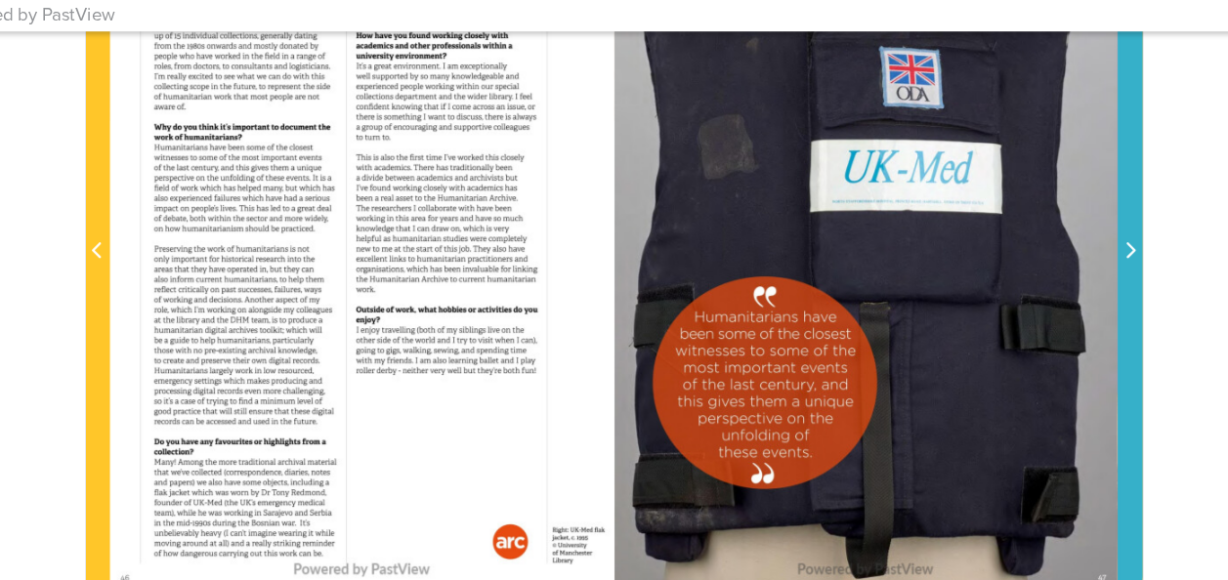
scroll to position [435, 0]
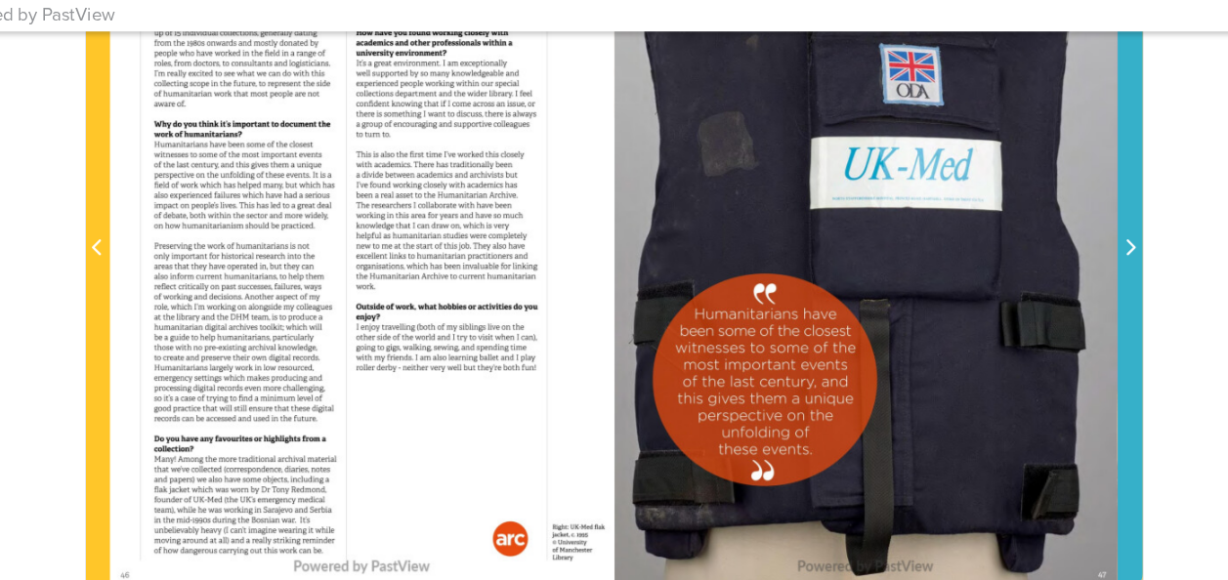
click at [1056, 290] on icon "Next Page" at bounding box center [1058, 294] width 10 height 16
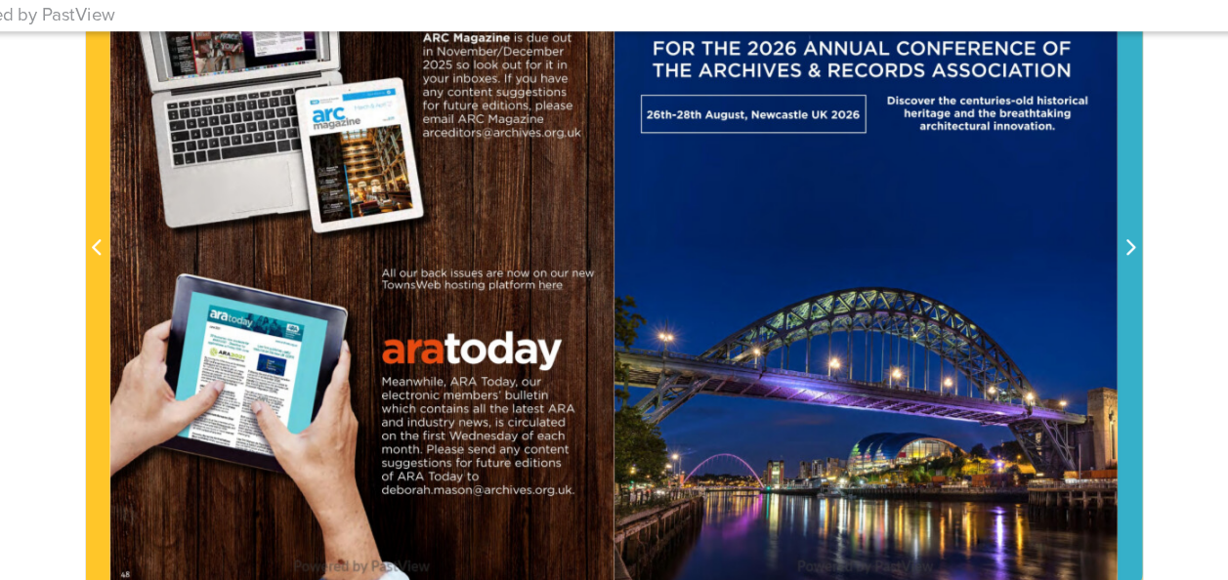
click at [1056, 290] on icon "Next Page" at bounding box center [1058, 294] width 10 height 16
